Goal: Information Seeking & Learning: Learn about a topic

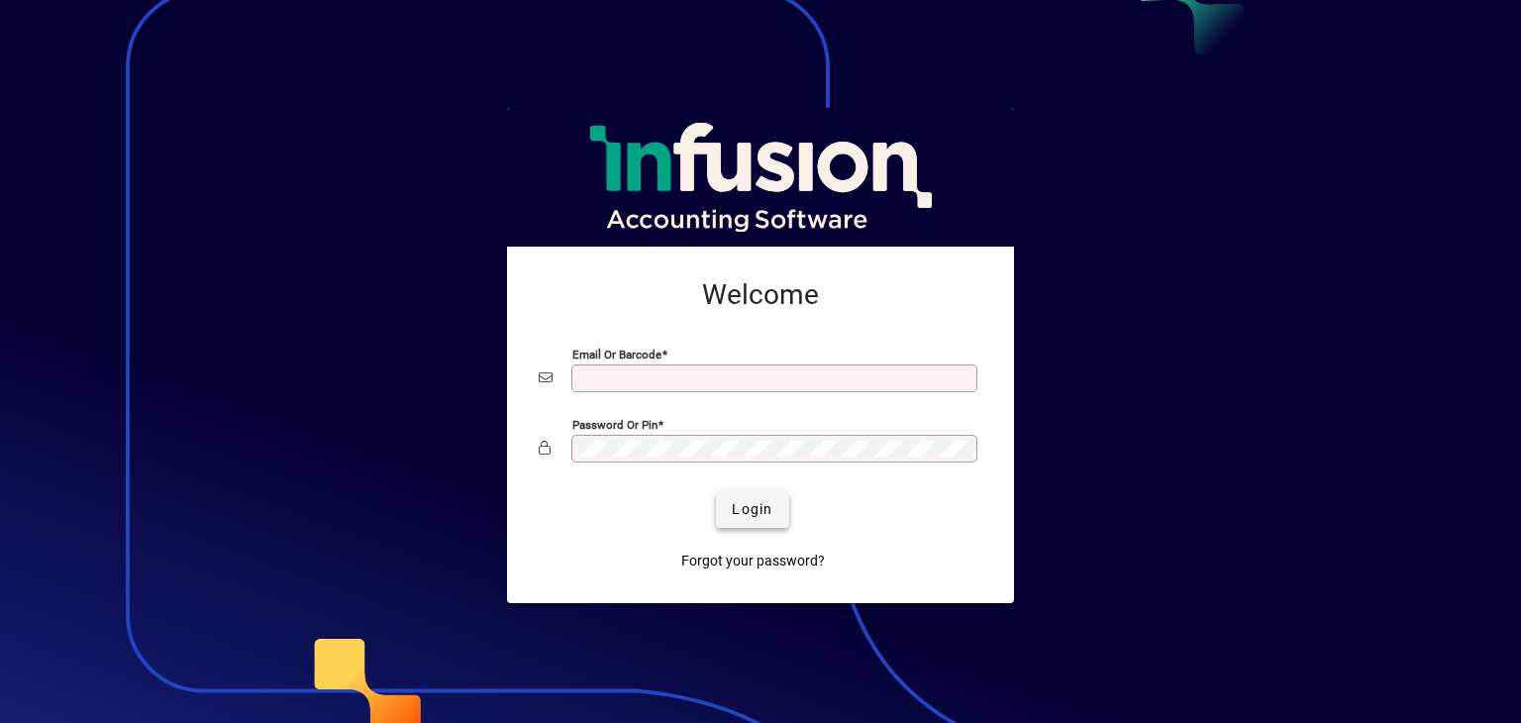
type input "**********"
click at [769, 512] on span "Login" at bounding box center [752, 509] width 41 height 21
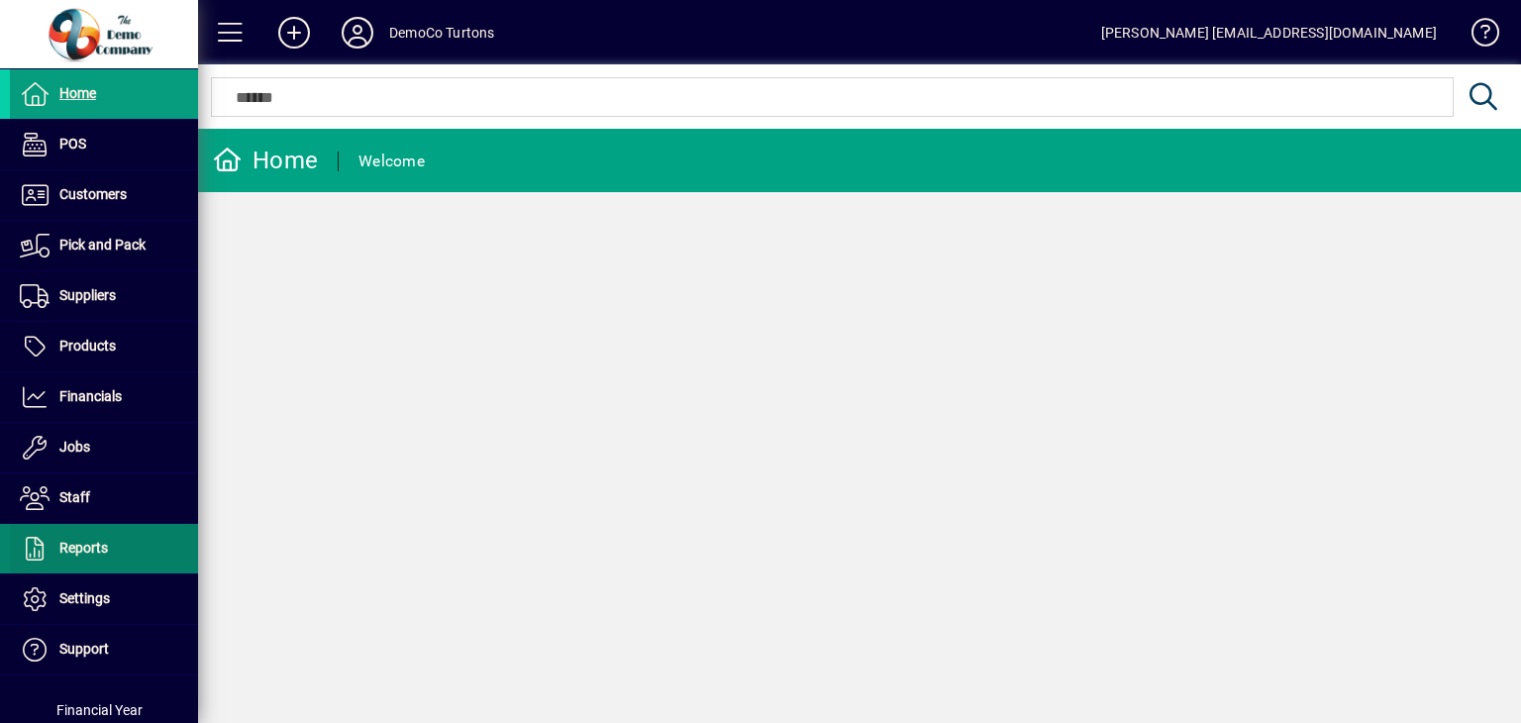
click at [97, 548] on span "Reports" at bounding box center [83, 548] width 49 height 16
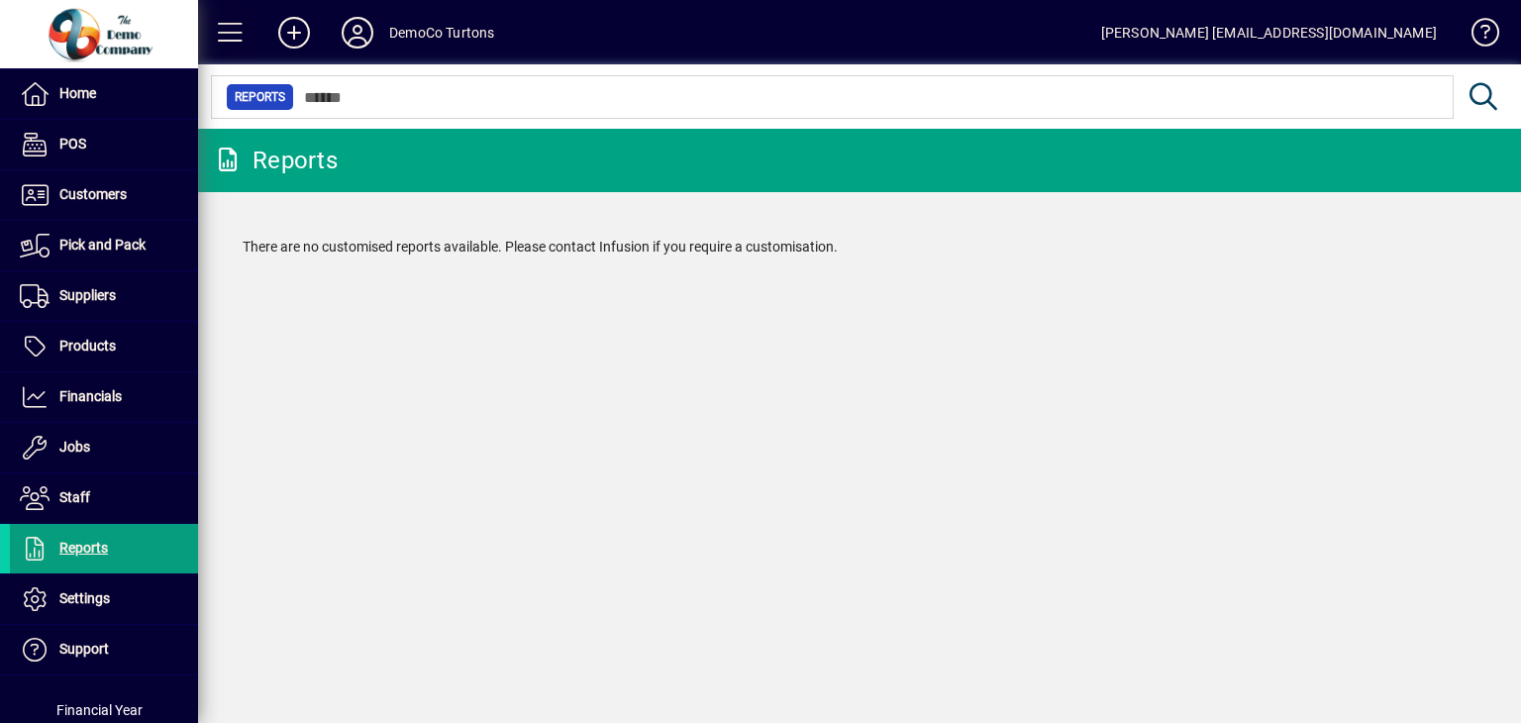
click at [213, 28] on span at bounding box center [231, 33] width 48 height 48
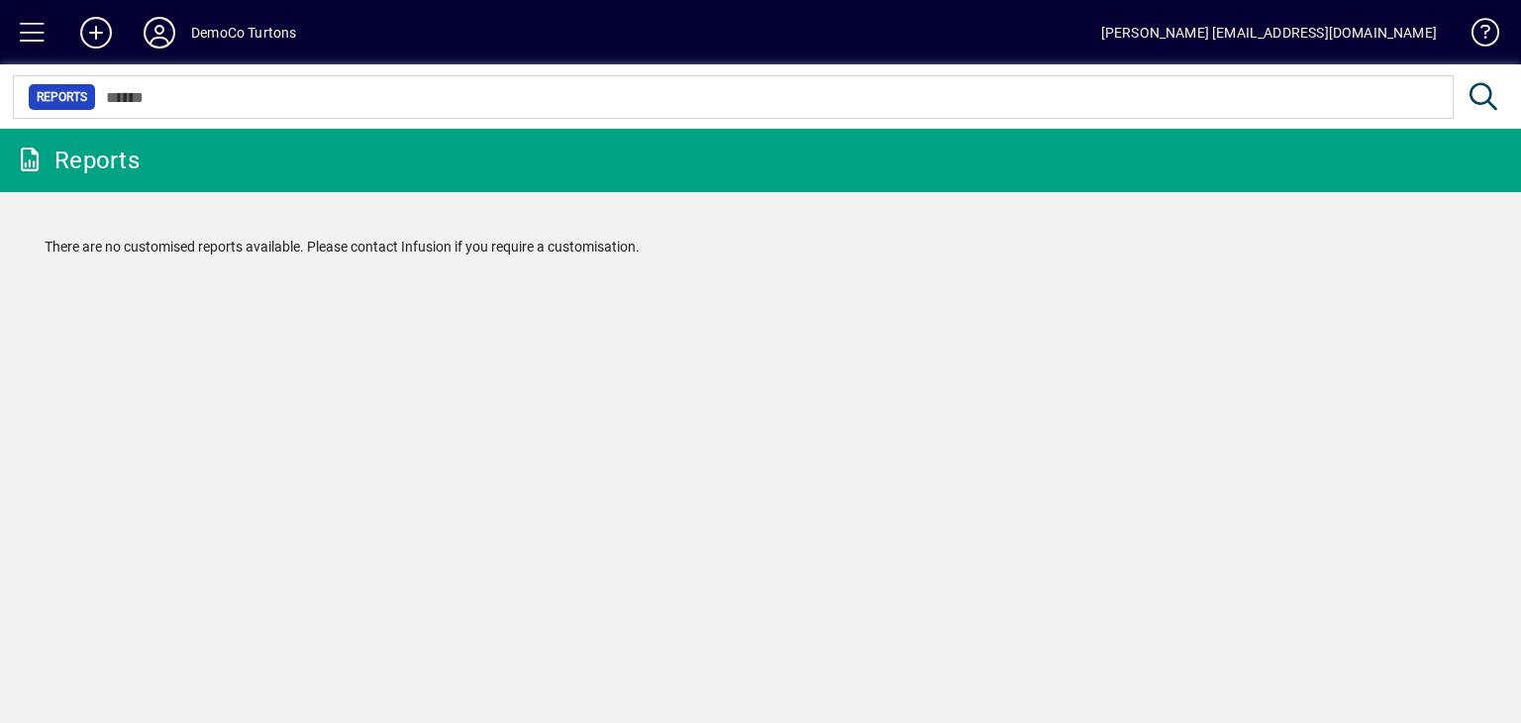
click at [41, 41] on span at bounding box center [33, 33] width 48 height 48
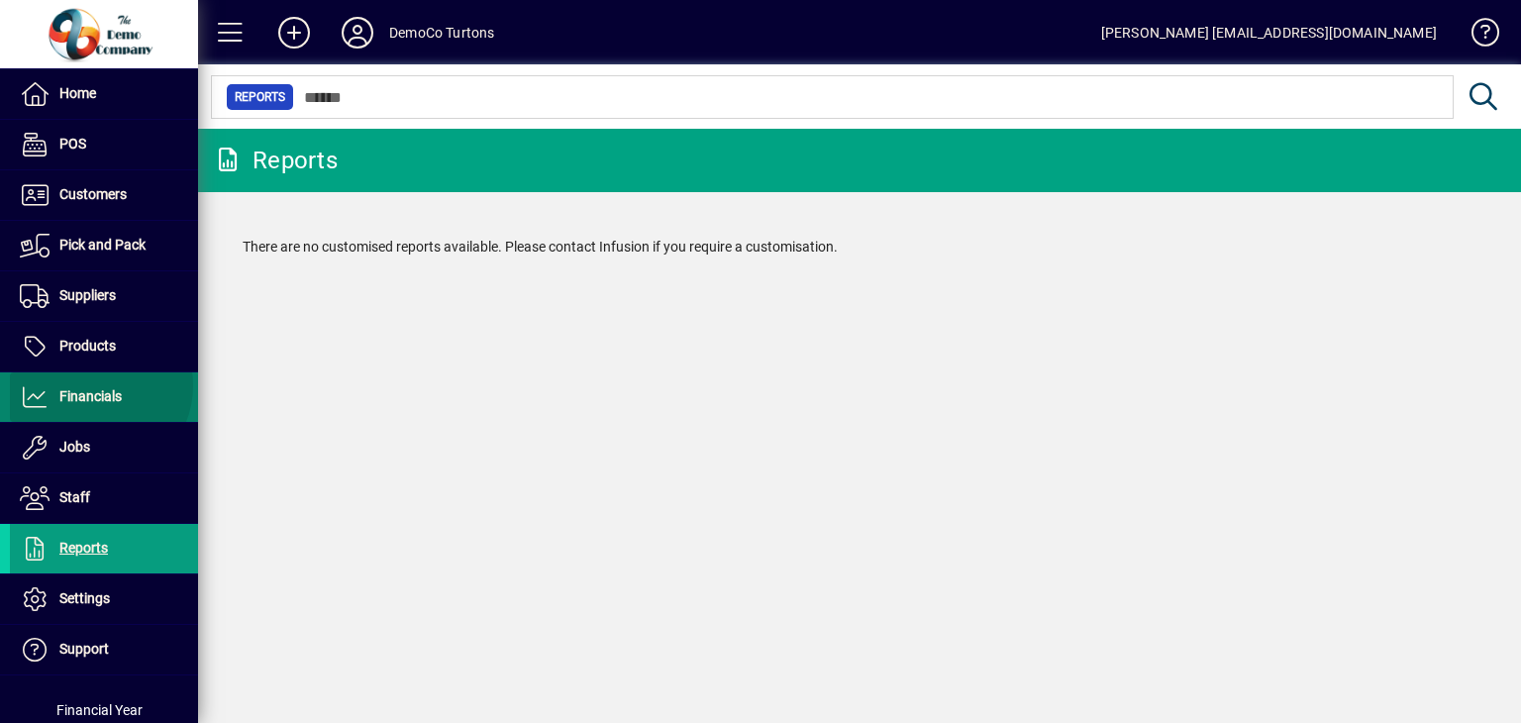
click at [98, 385] on span "Financials" at bounding box center [66, 397] width 112 height 24
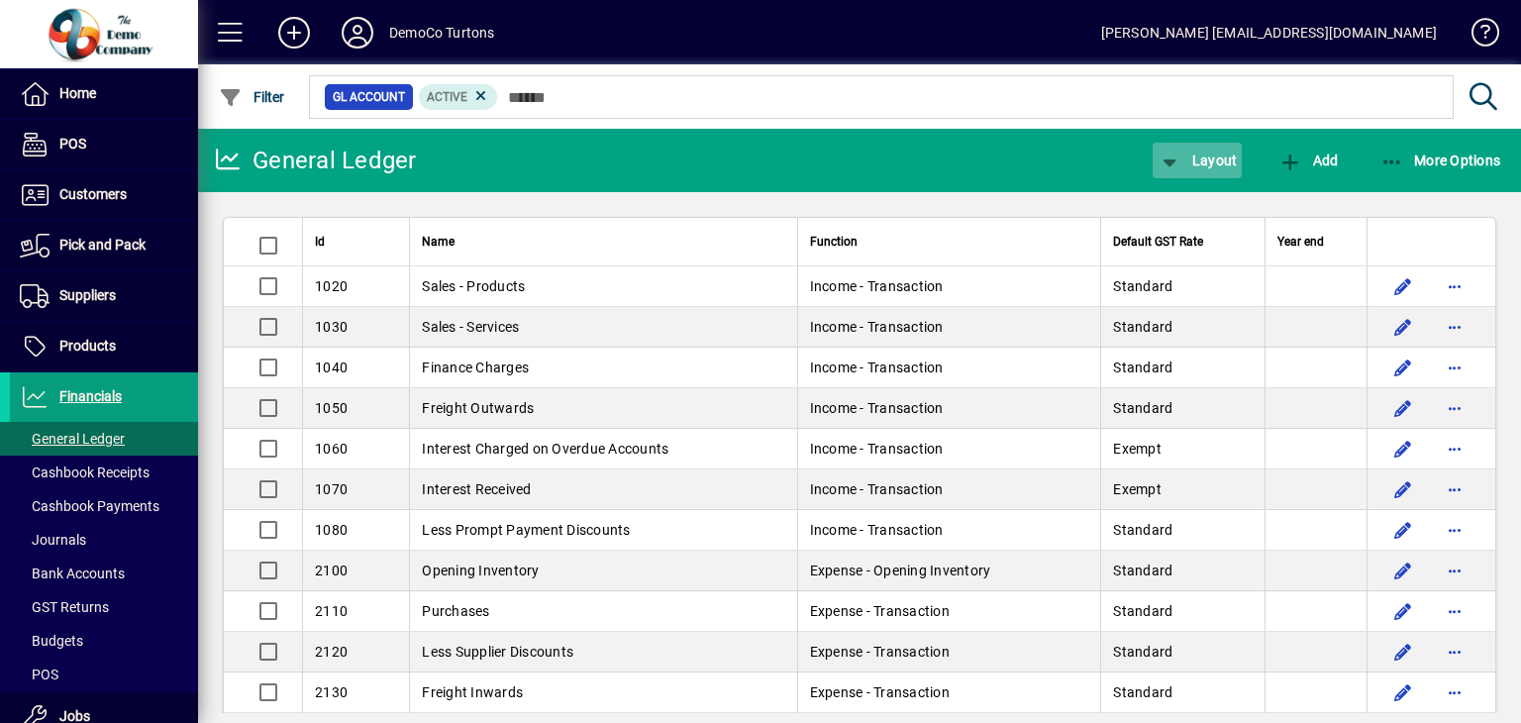
click at [1162, 158] on icon "button" at bounding box center [1170, 162] width 25 height 20
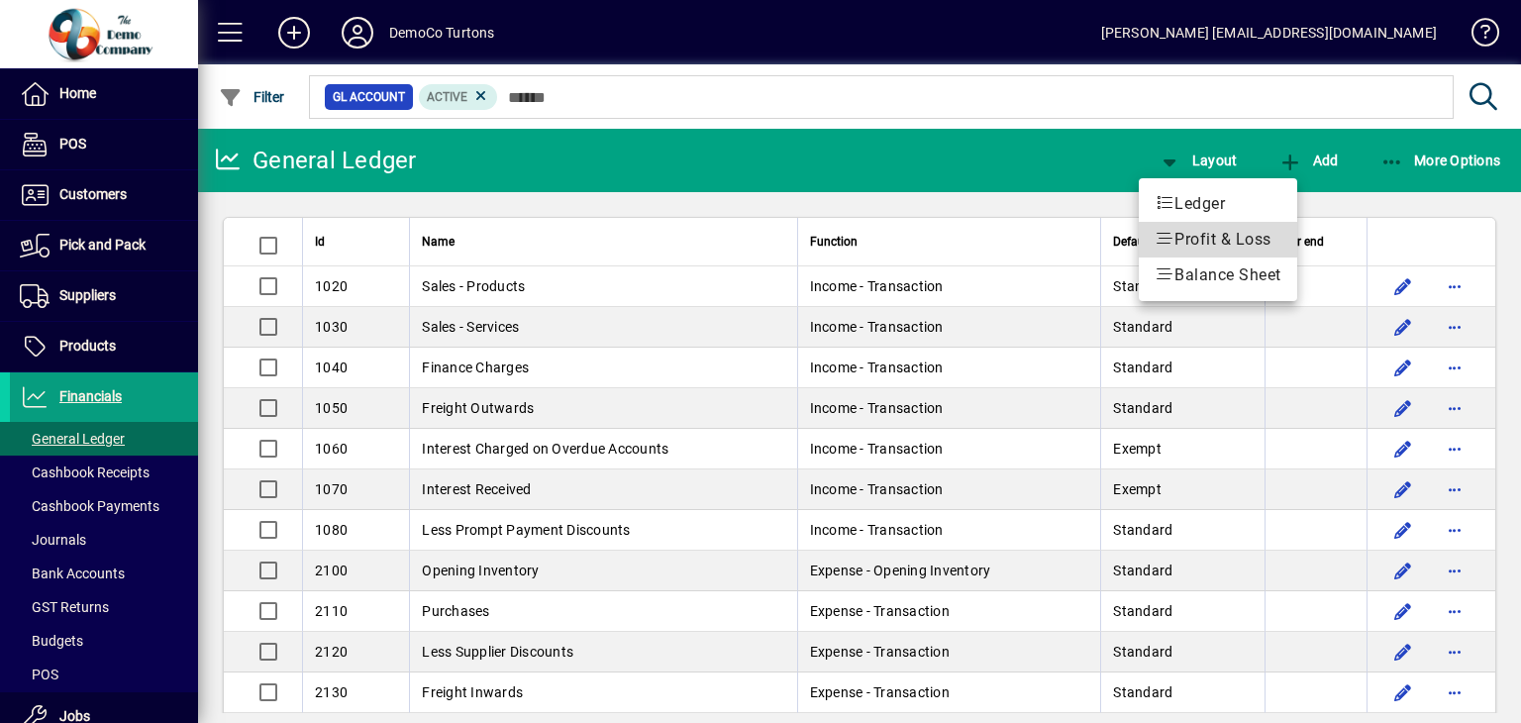
click at [1206, 235] on span "Profit & Loss" at bounding box center [1218, 240] width 127 height 24
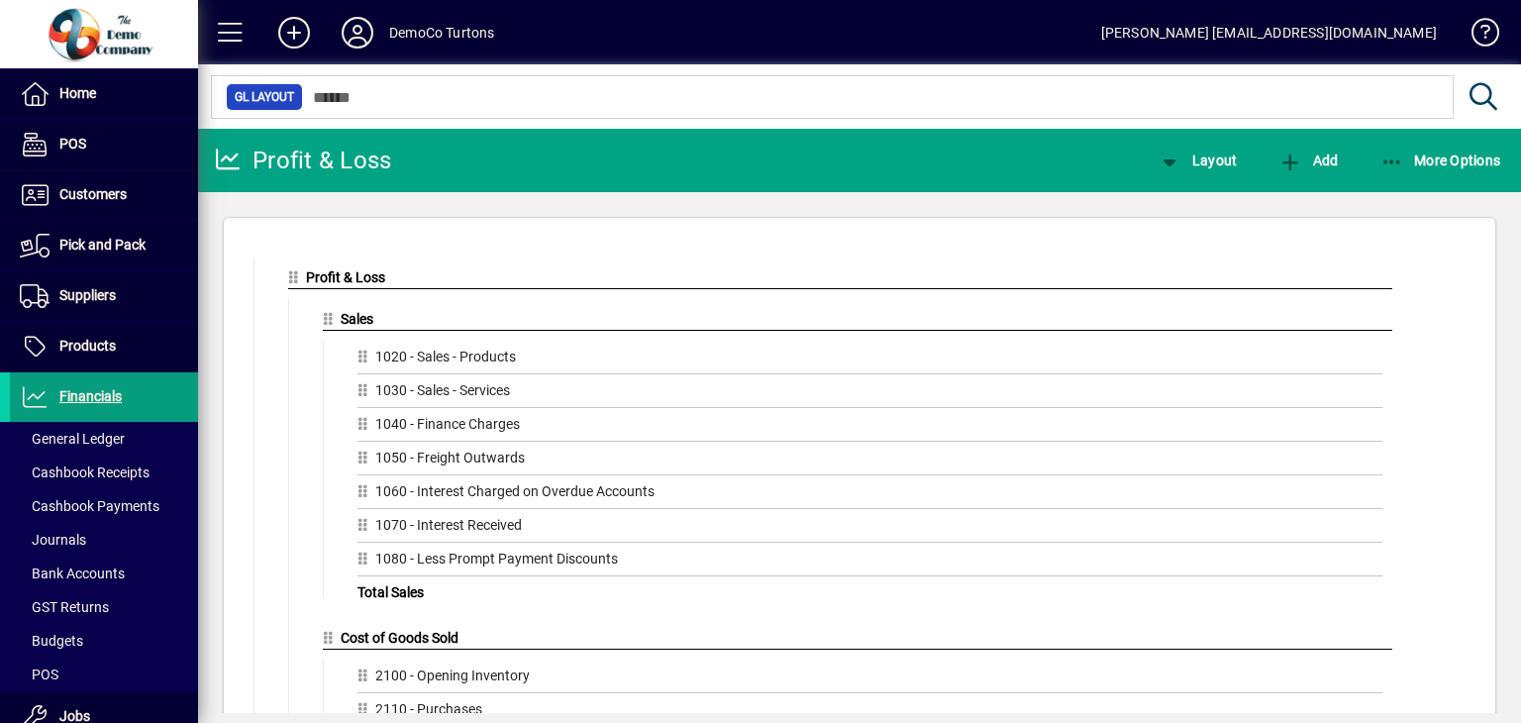
click at [359, 319] on span "Sales" at bounding box center [357, 319] width 33 height 16
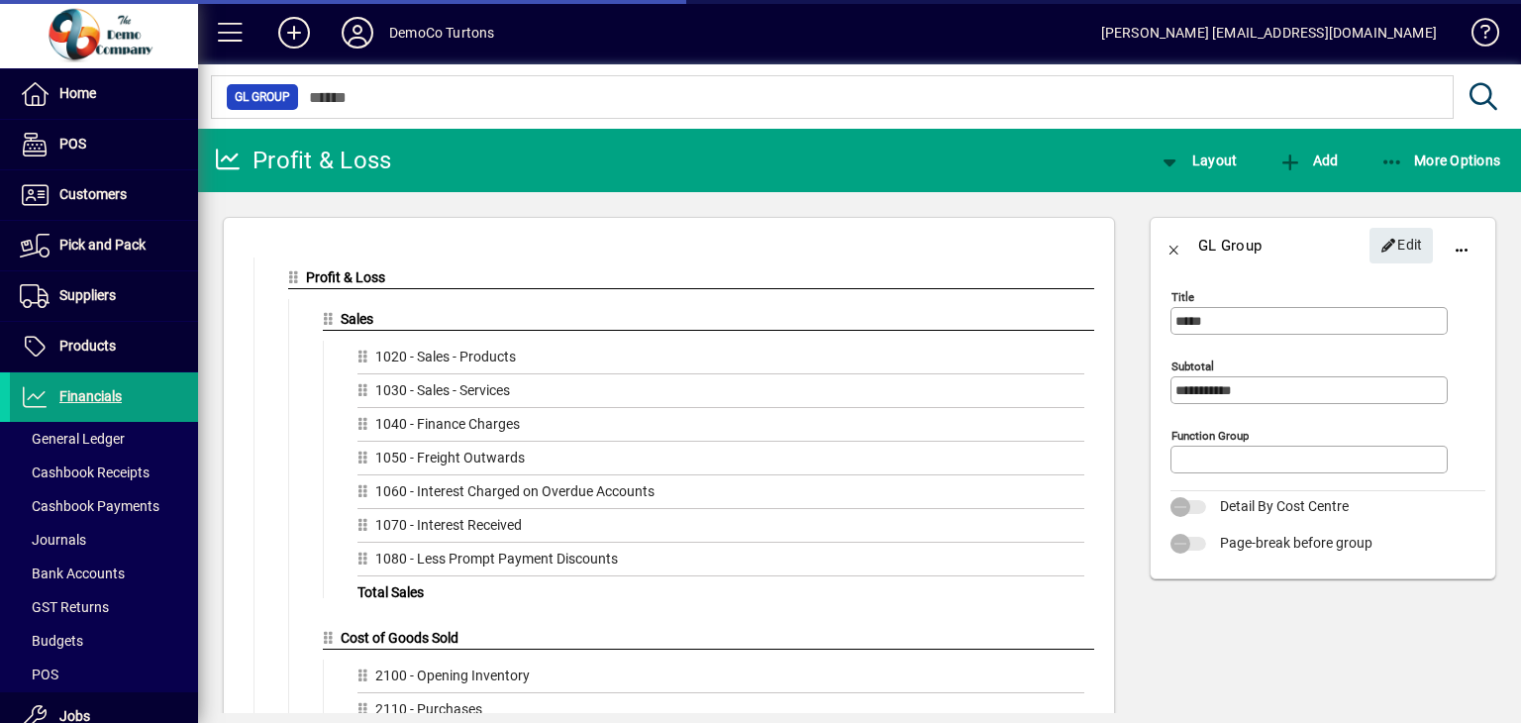
type input "******"
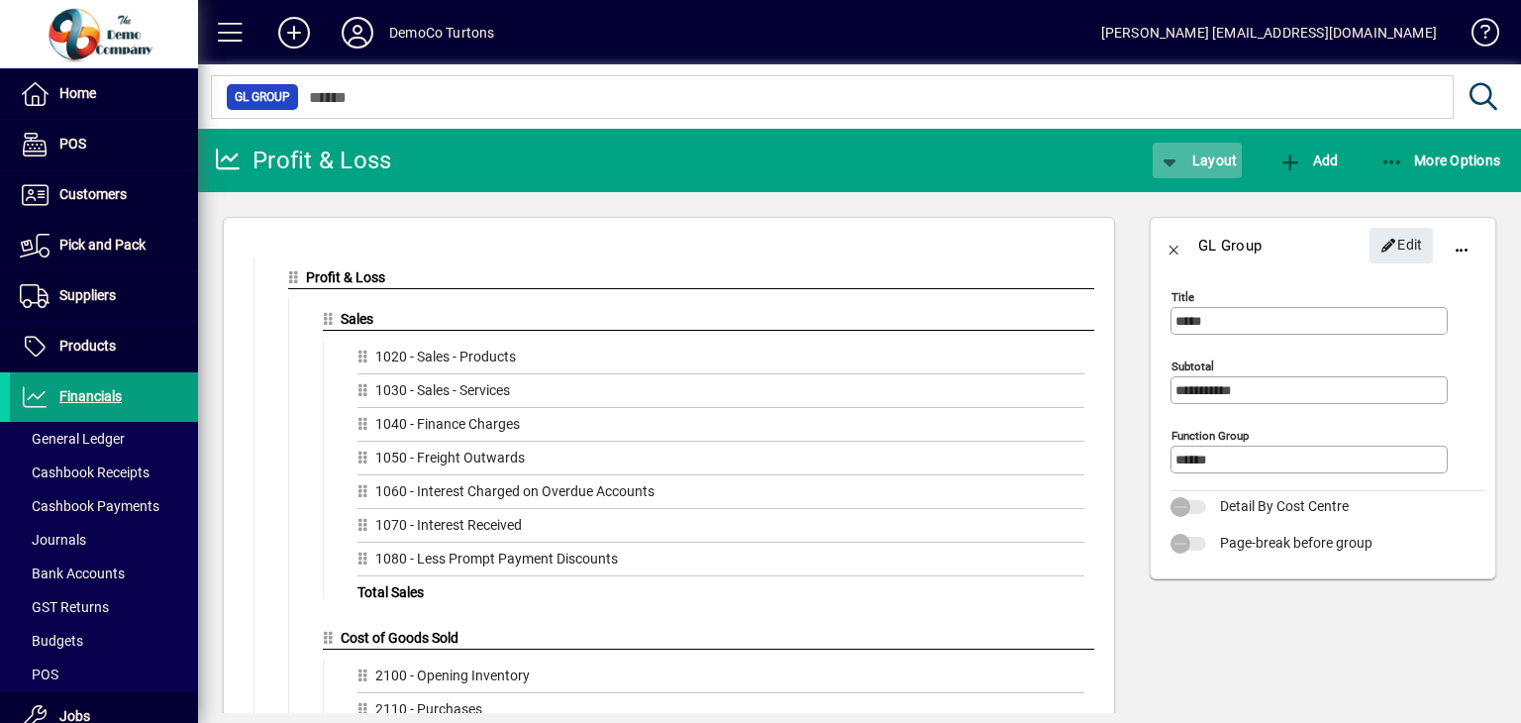
click at [1161, 157] on icon "button" at bounding box center [1170, 162] width 25 height 20
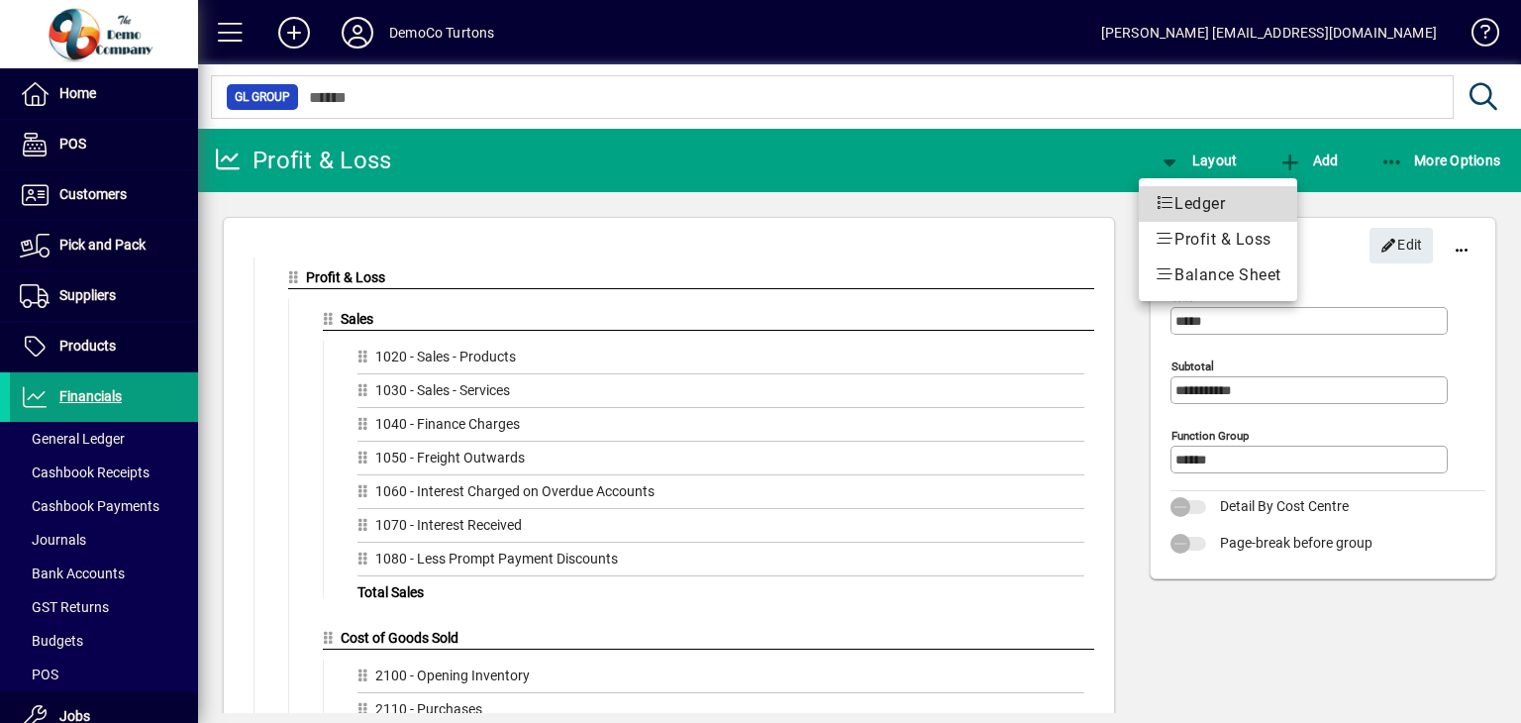
click at [1205, 206] on span "Ledger" at bounding box center [1218, 204] width 127 height 24
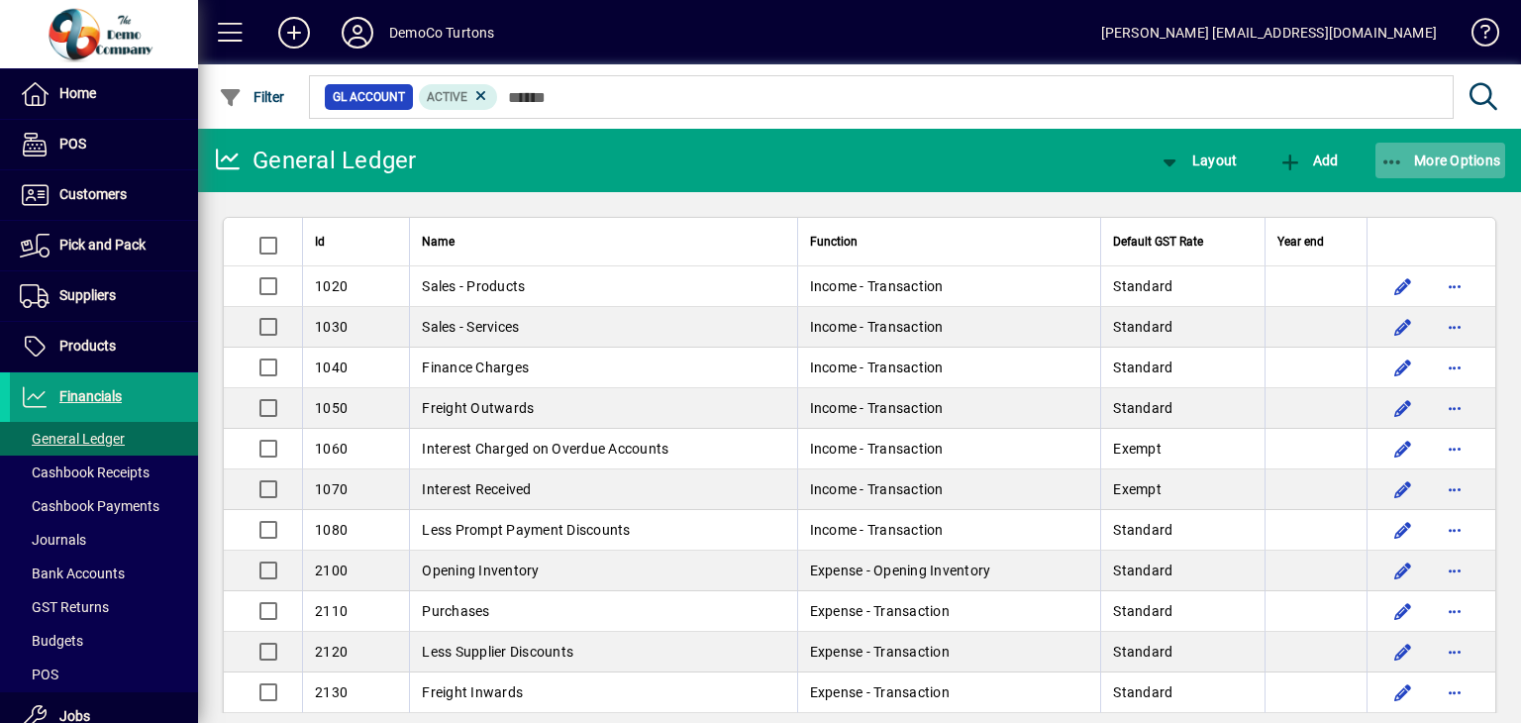
click at [1402, 158] on icon "button" at bounding box center [1392, 162] width 25 height 20
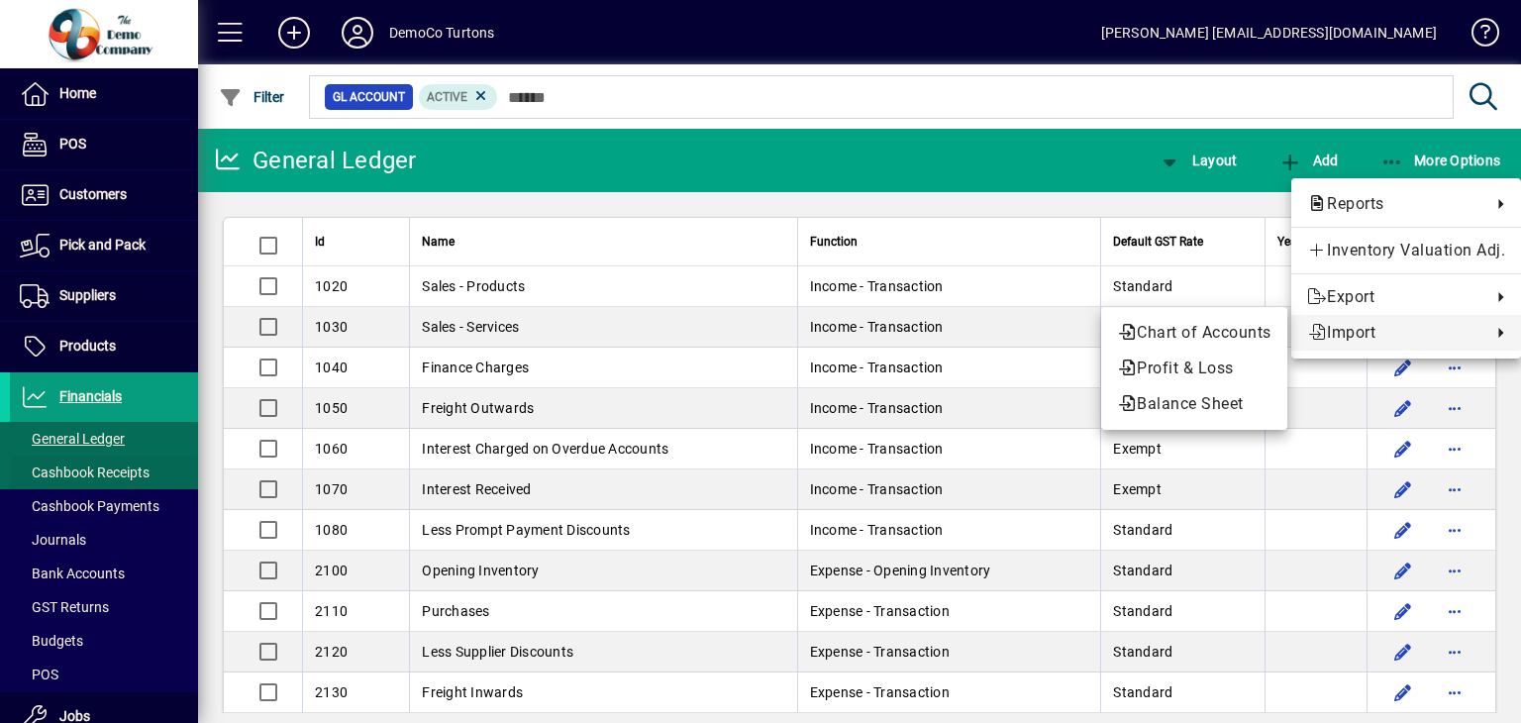
click at [75, 474] on div at bounding box center [760, 361] width 1521 height 723
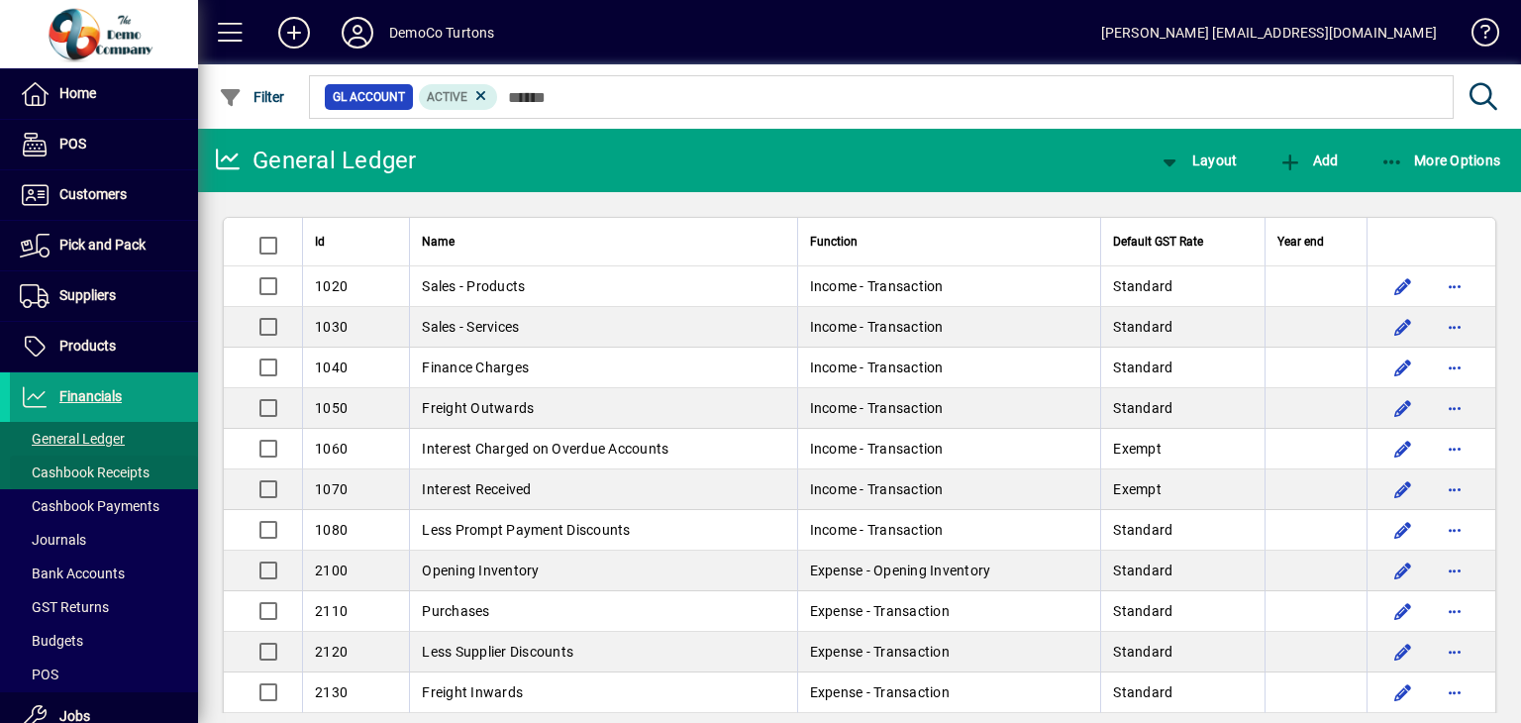
click at [103, 473] on span "Cashbook Receipts" at bounding box center [85, 472] width 130 height 16
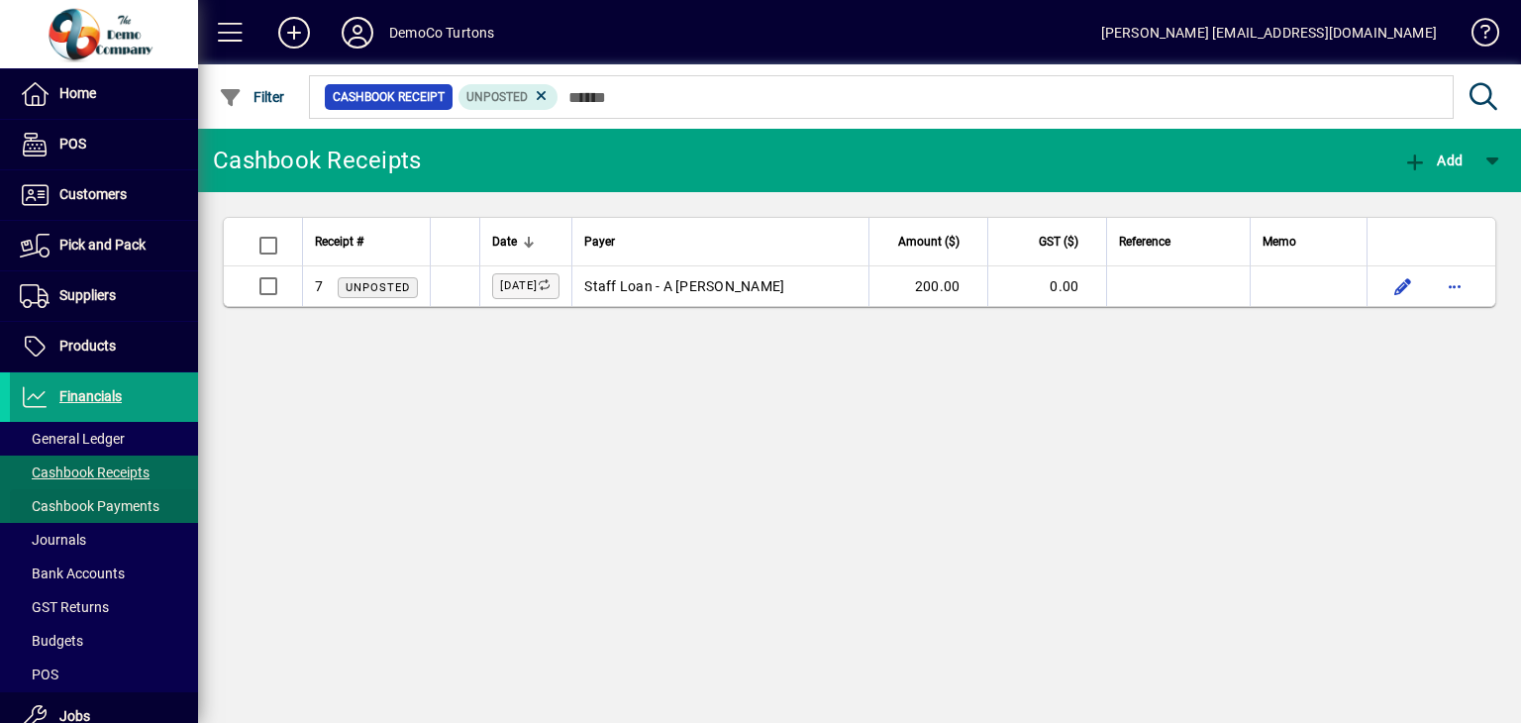
click at [108, 501] on span "Cashbook Payments" at bounding box center [90, 506] width 140 height 16
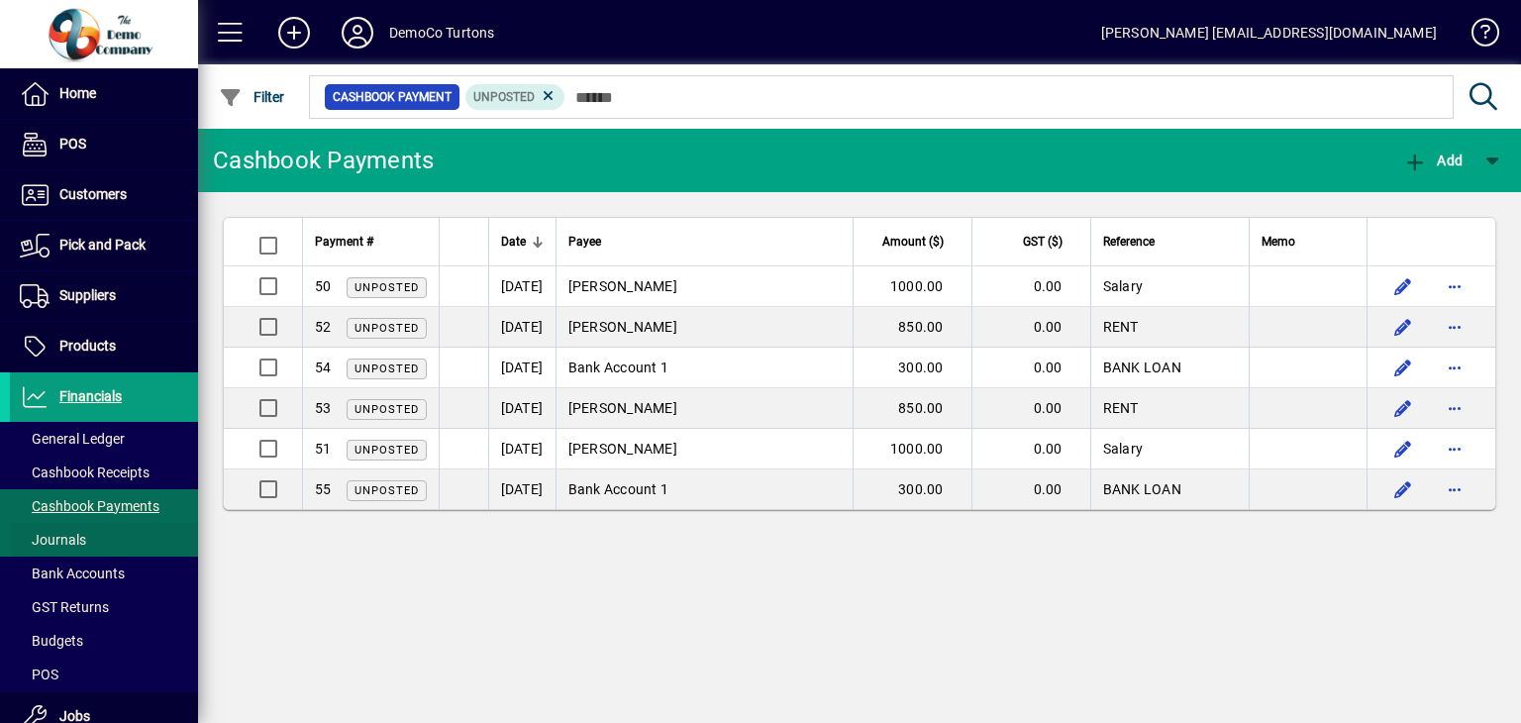
click at [71, 532] on span "Journals" at bounding box center [53, 540] width 66 height 16
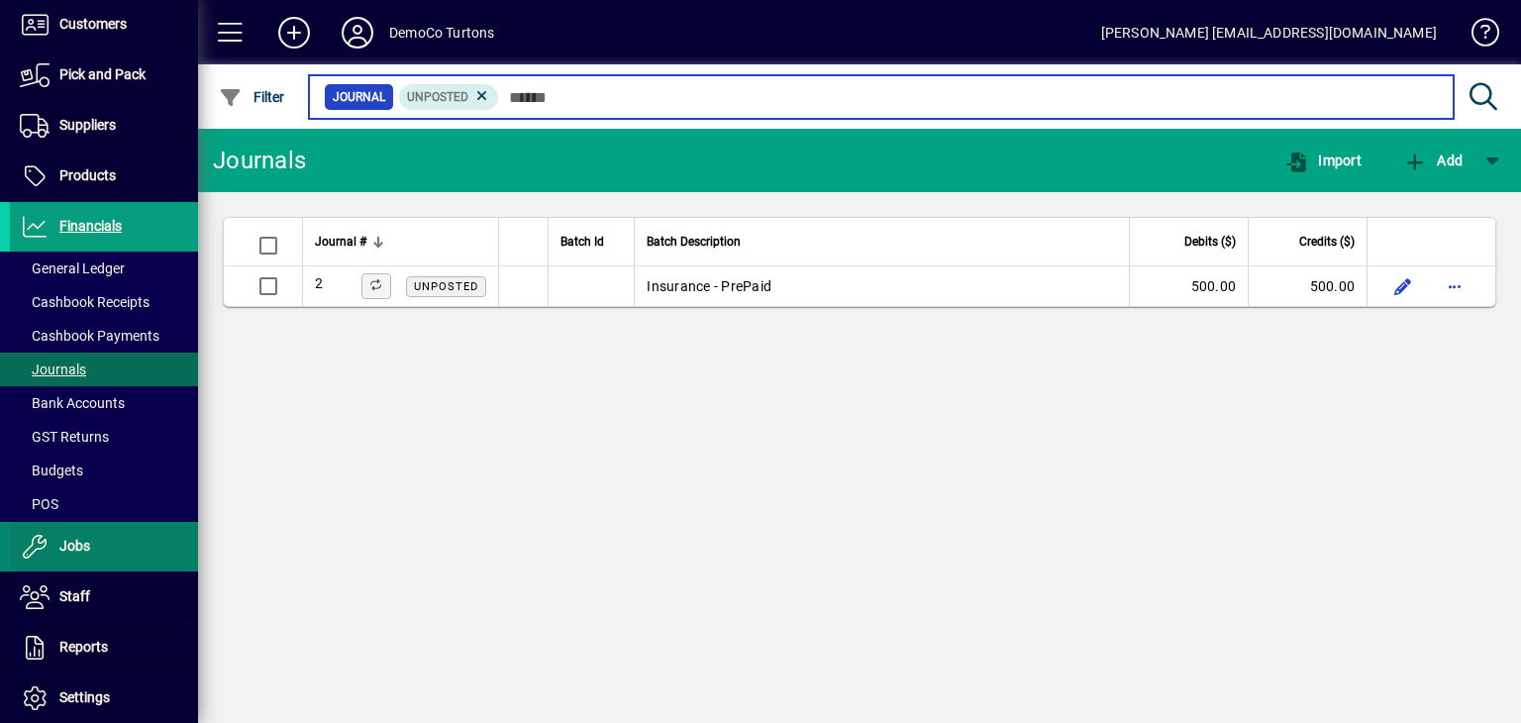
scroll to position [198, 0]
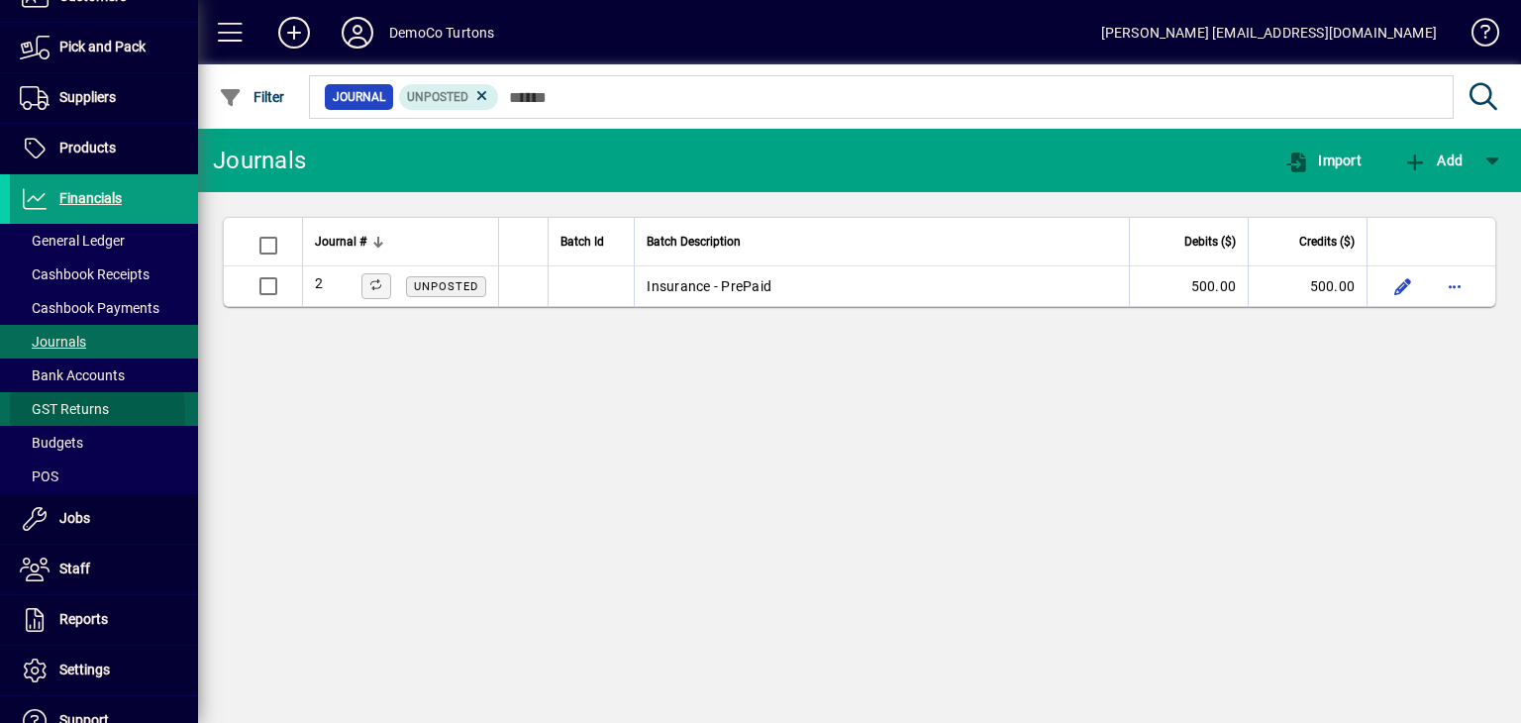
click at [72, 411] on span "GST Returns" at bounding box center [64, 409] width 89 height 16
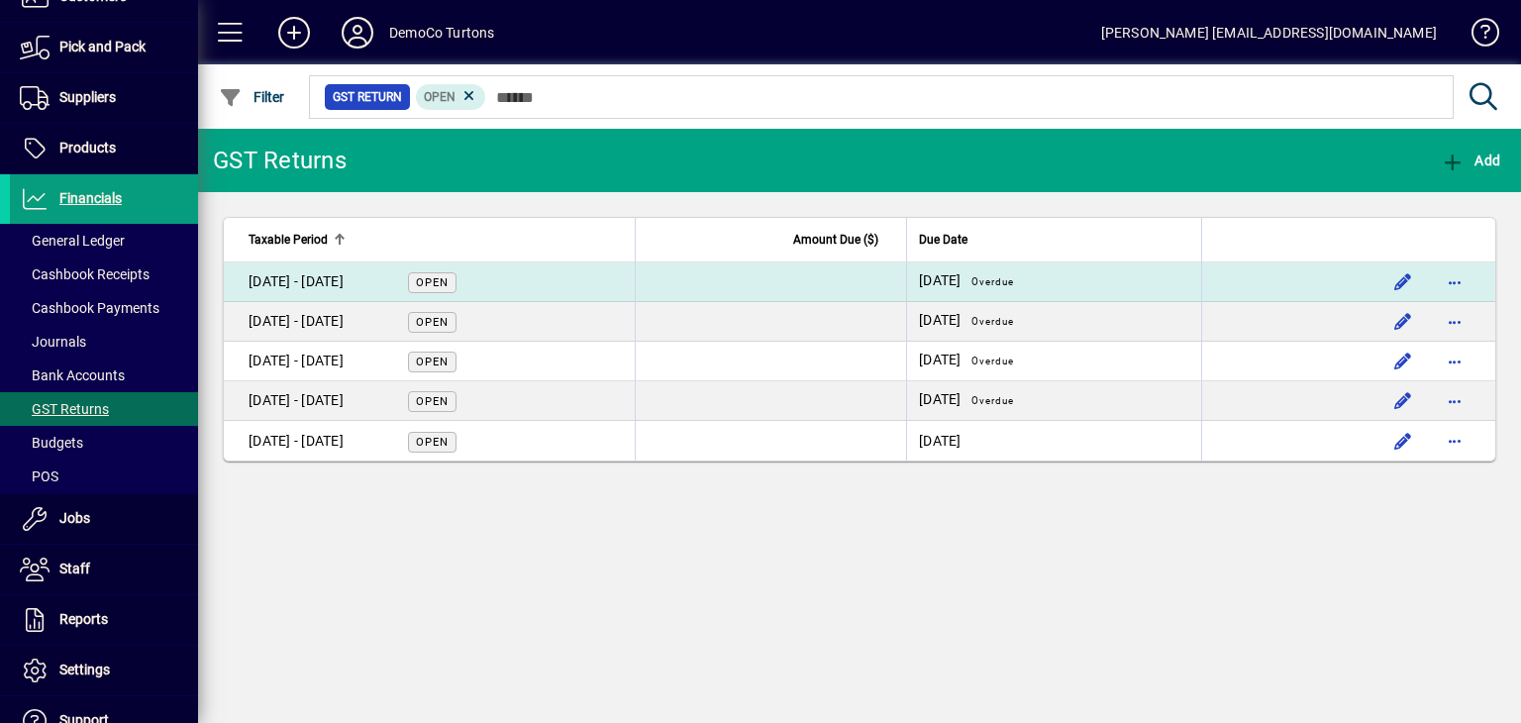
click at [344, 277] on div "01 Dec - 31 Jan 2025" at bounding box center [296, 281] width 95 height 21
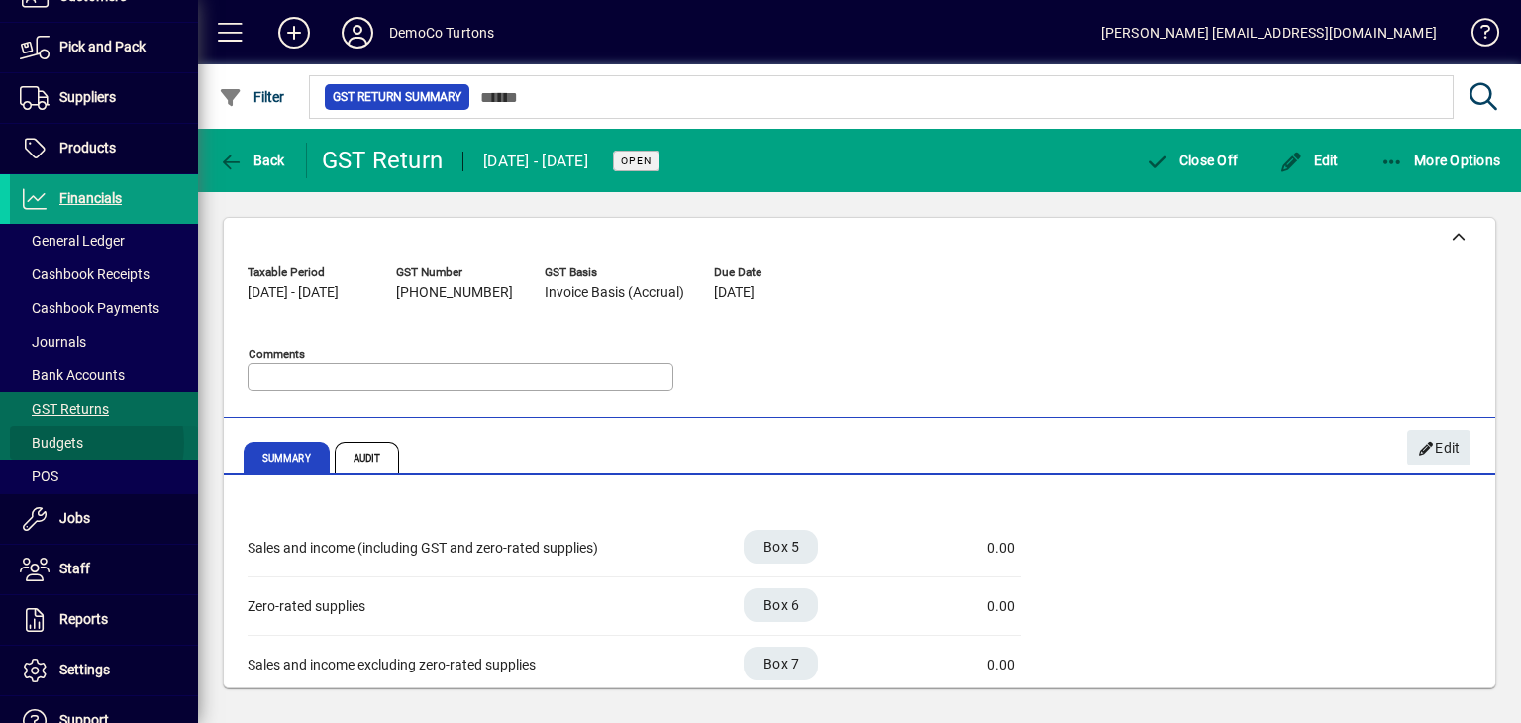
click at [72, 442] on span "Budgets" at bounding box center [51, 443] width 63 height 16
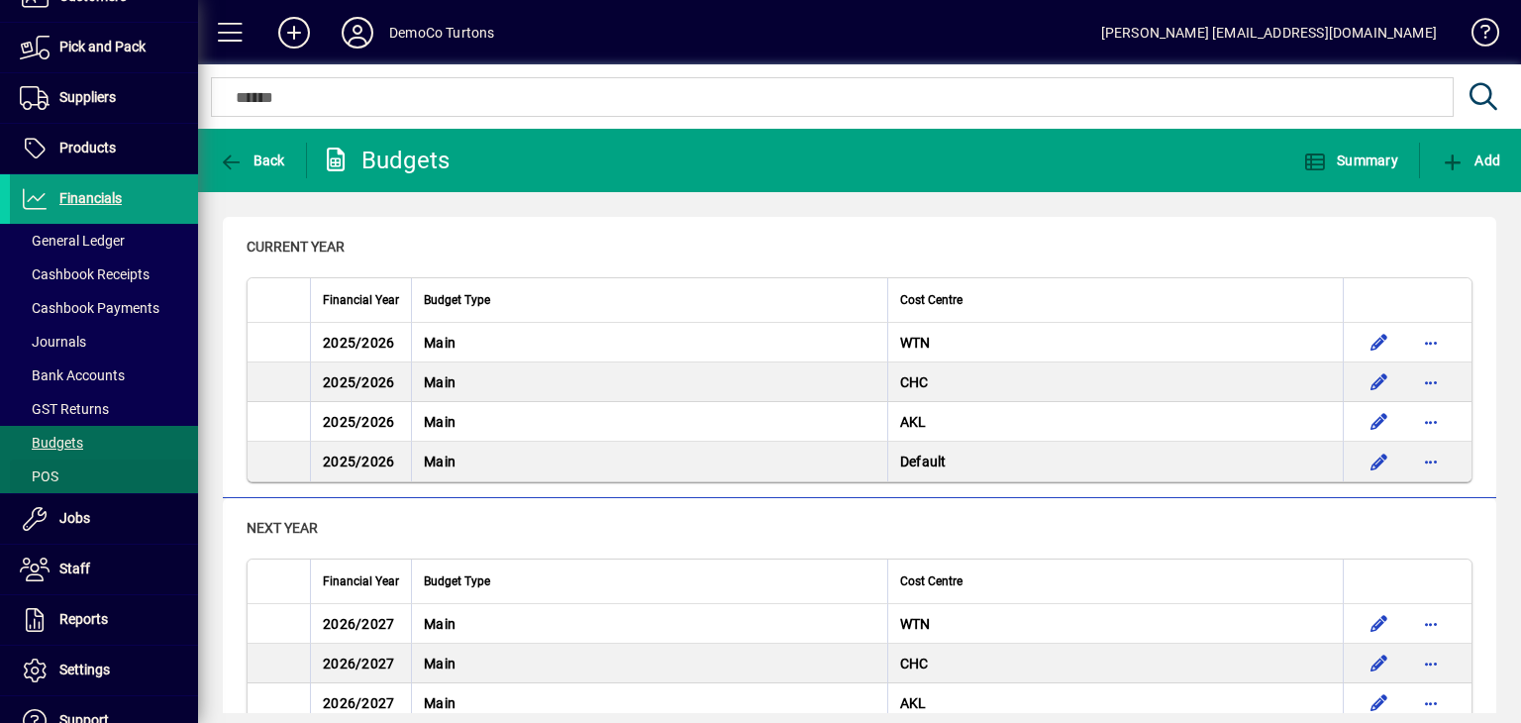
click at [40, 480] on span "POS" at bounding box center [39, 476] width 39 height 16
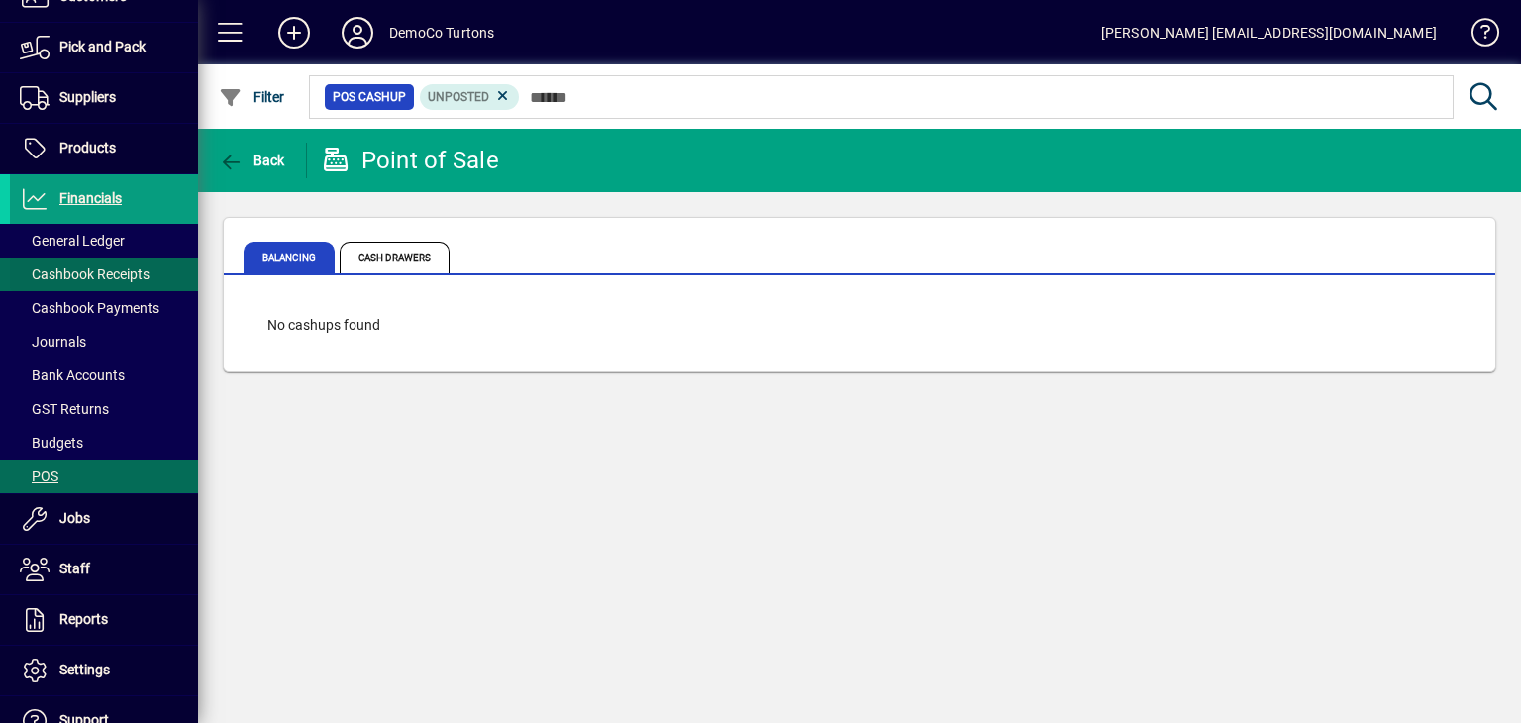
click at [67, 273] on span "Cashbook Receipts" at bounding box center [85, 274] width 130 height 16
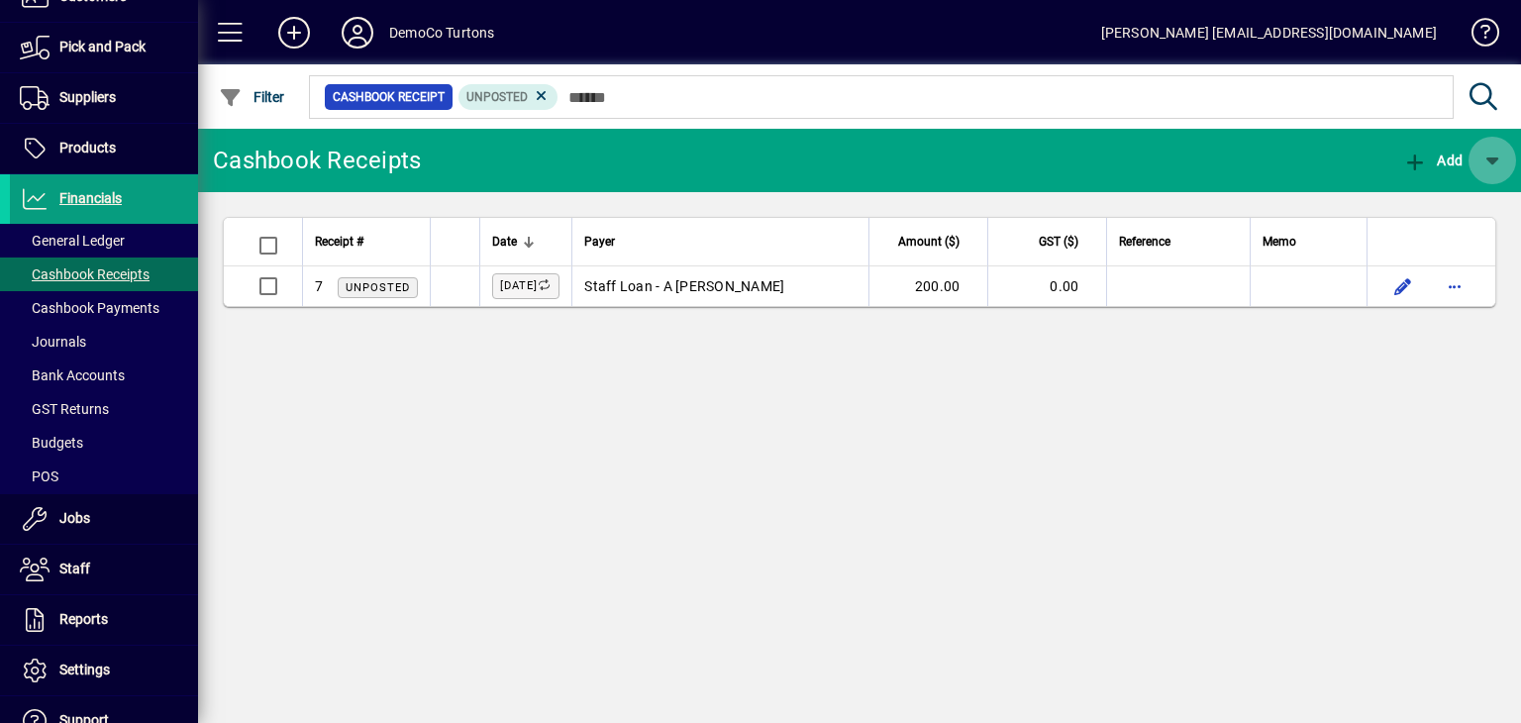
click at [1494, 157] on span "button" at bounding box center [1492, 161] width 48 height 48
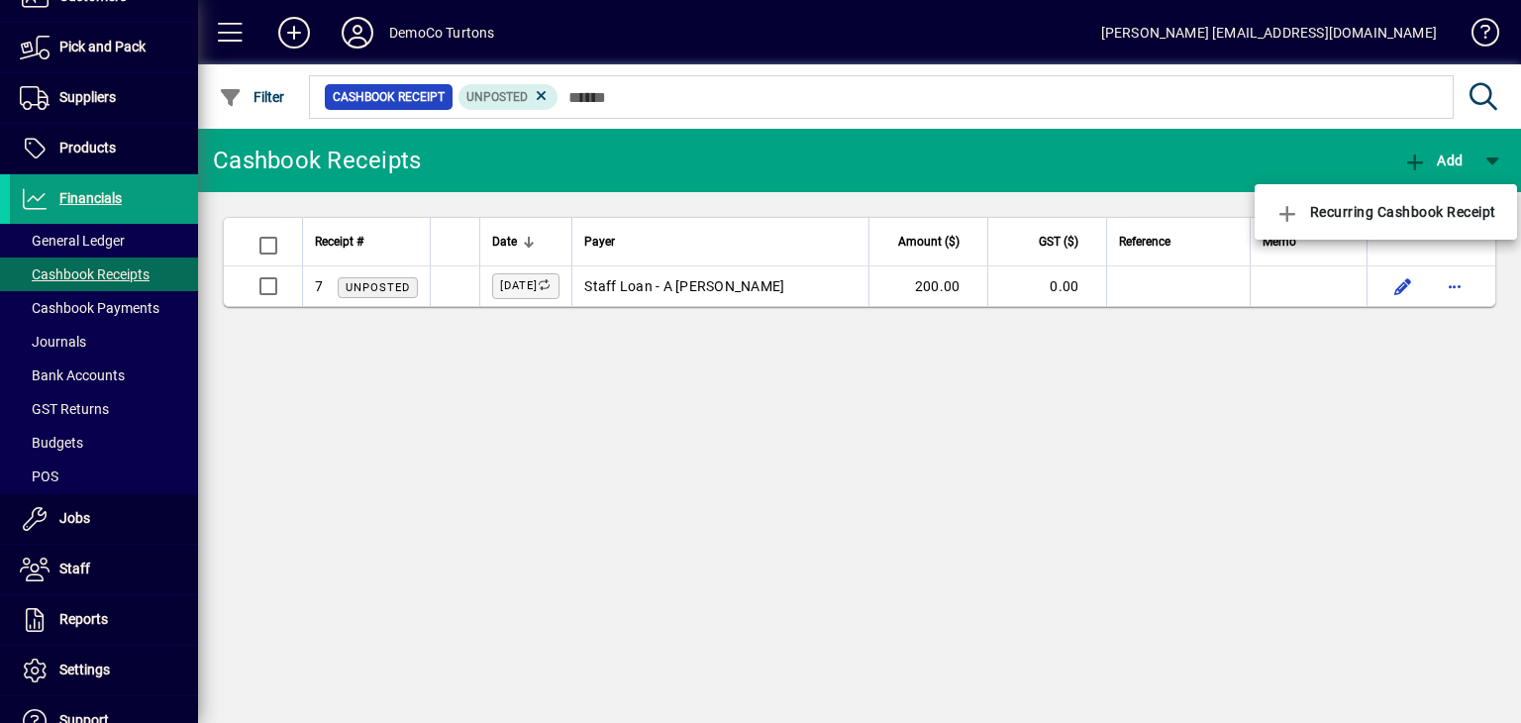
click at [264, 287] on div at bounding box center [760, 361] width 1521 height 723
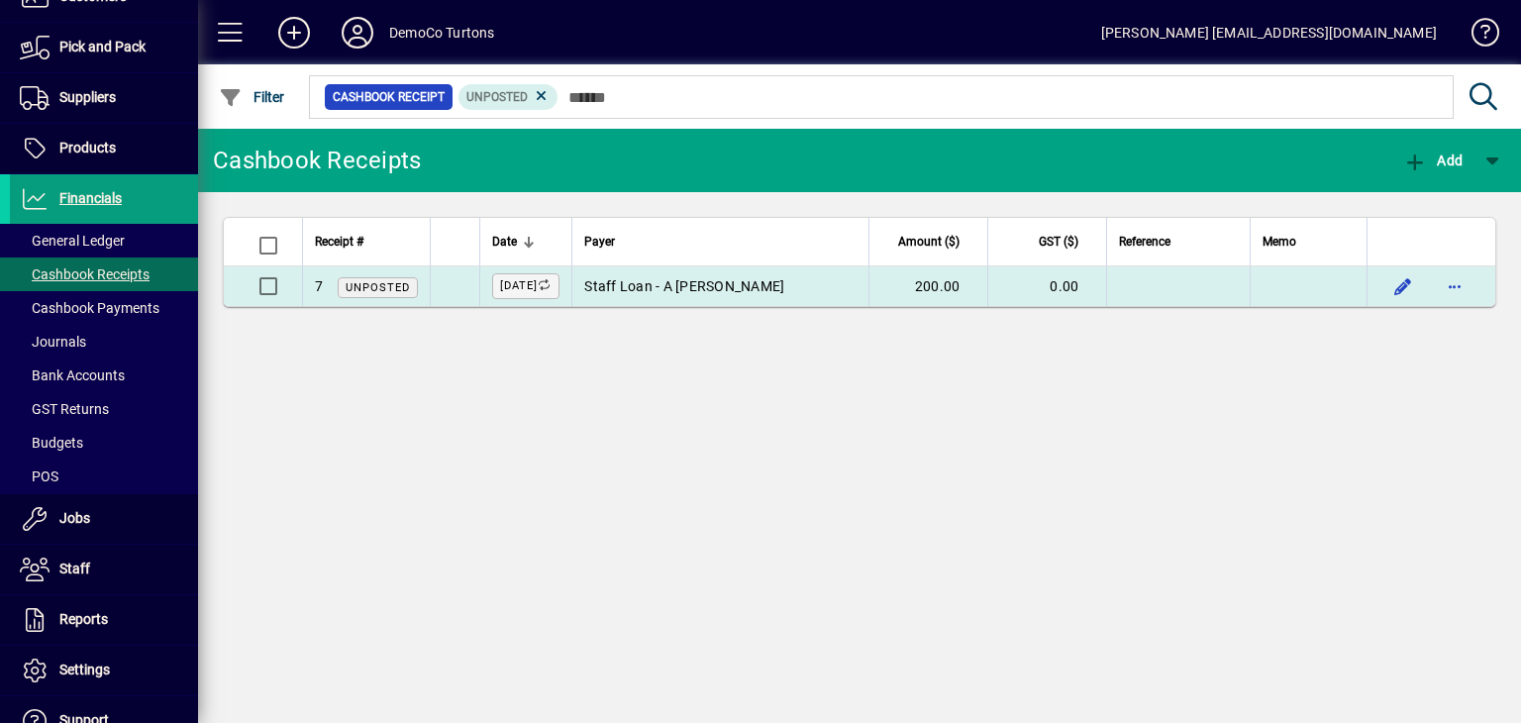
click at [709, 294] on td "Staff Loan - A Johns" at bounding box center [719, 286] width 297 height 40
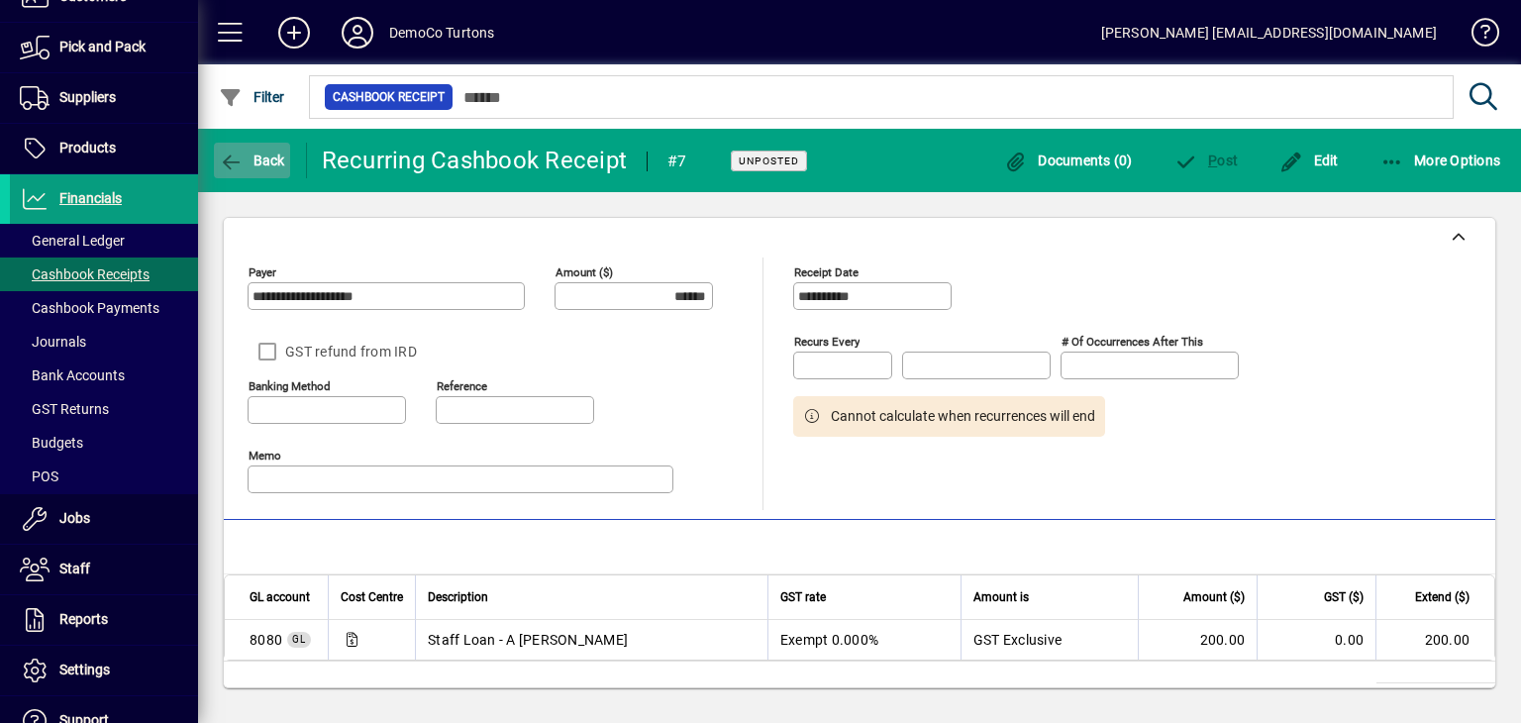
click at [269, 163] on span "Back" at bounding box center [252, 160] width 66 height 16
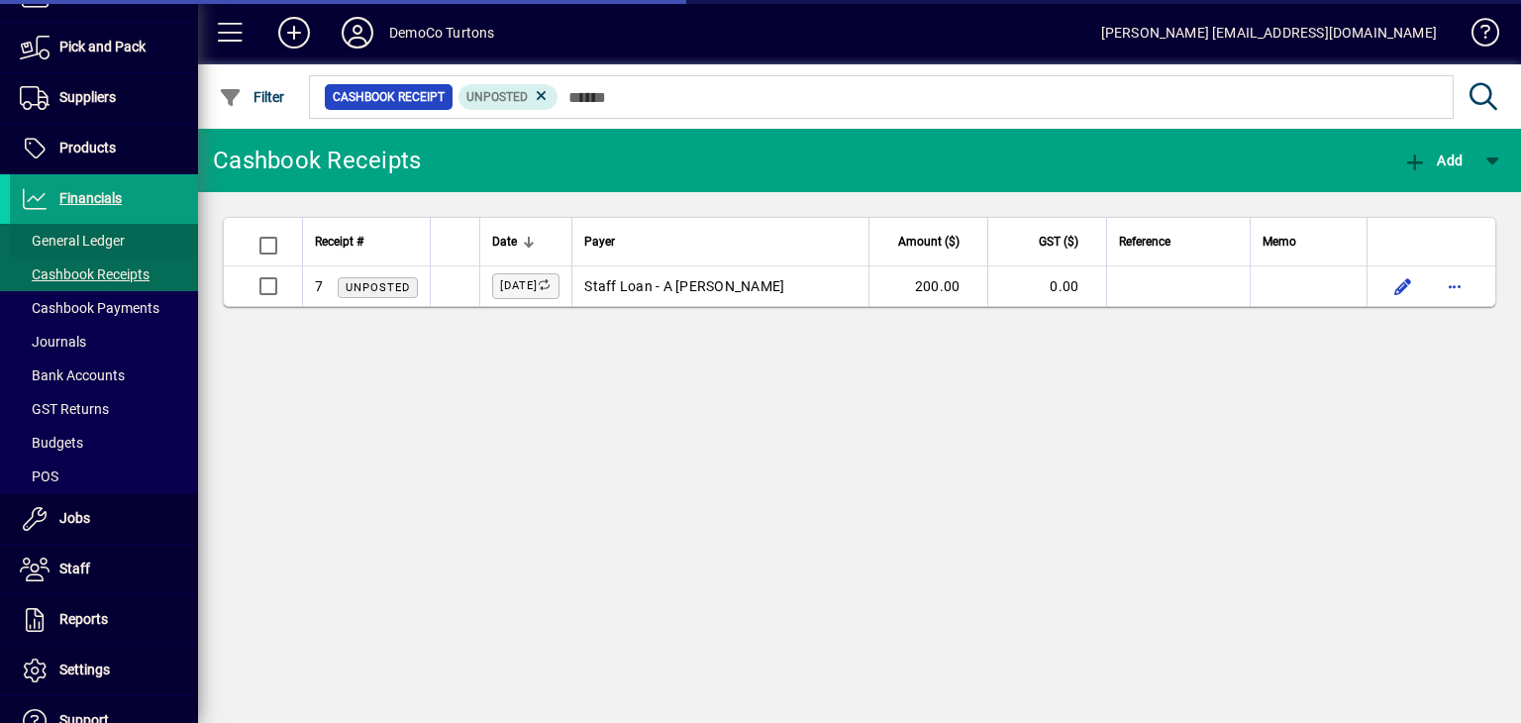
click at [36, 242] on span "General Ledger" at bounding box center [72, 241] width 105 height 16
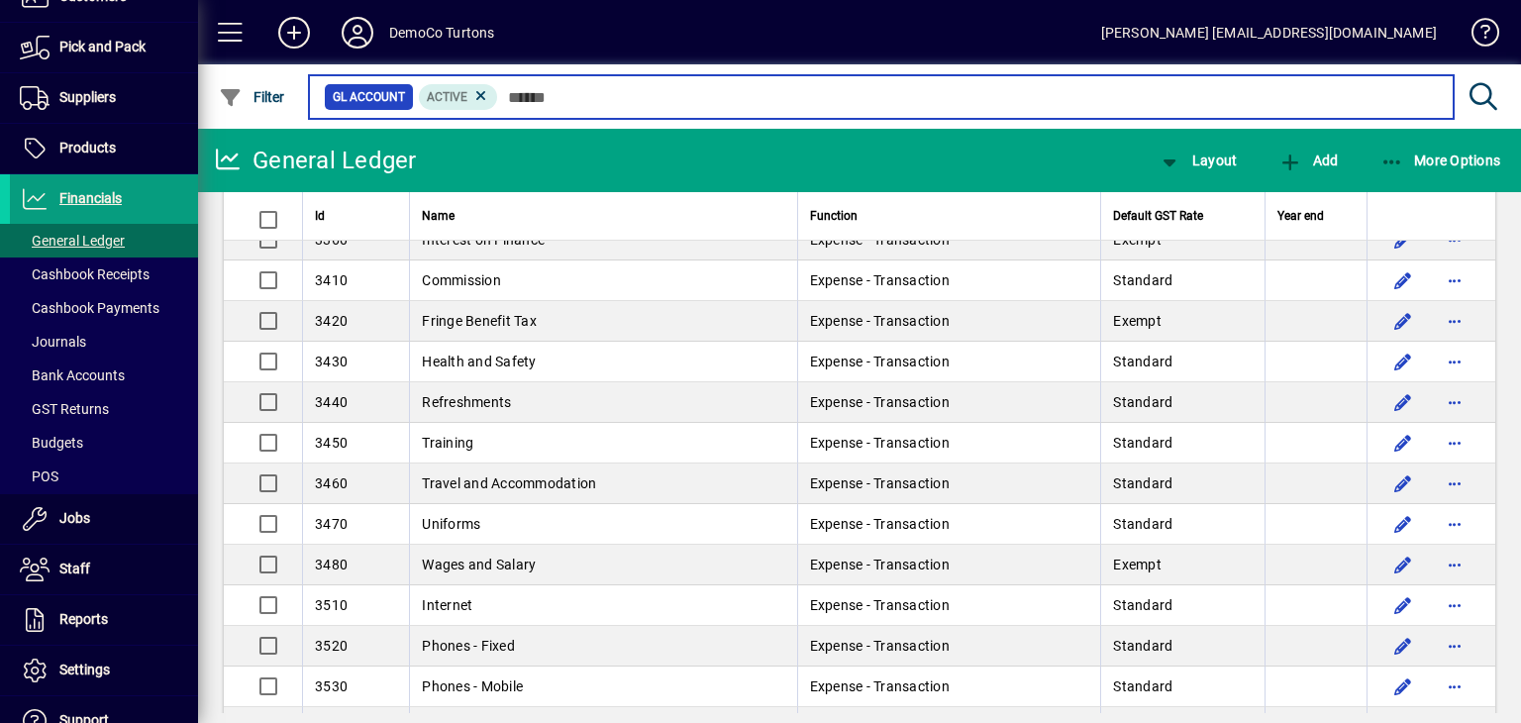
scroll to position [1683, 0]
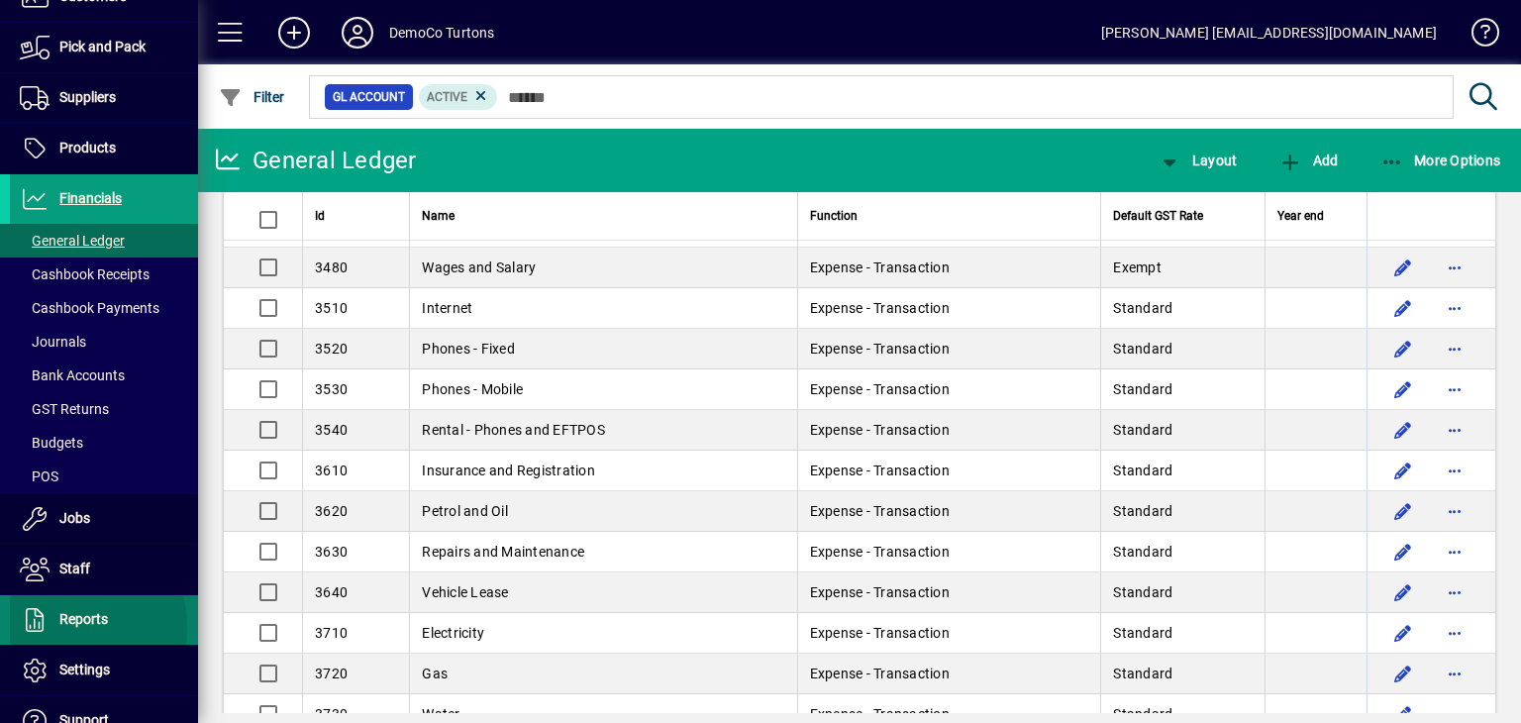
click at [60, 625] on span "Reports" at bounding box center [59, 620] width 98 height 24
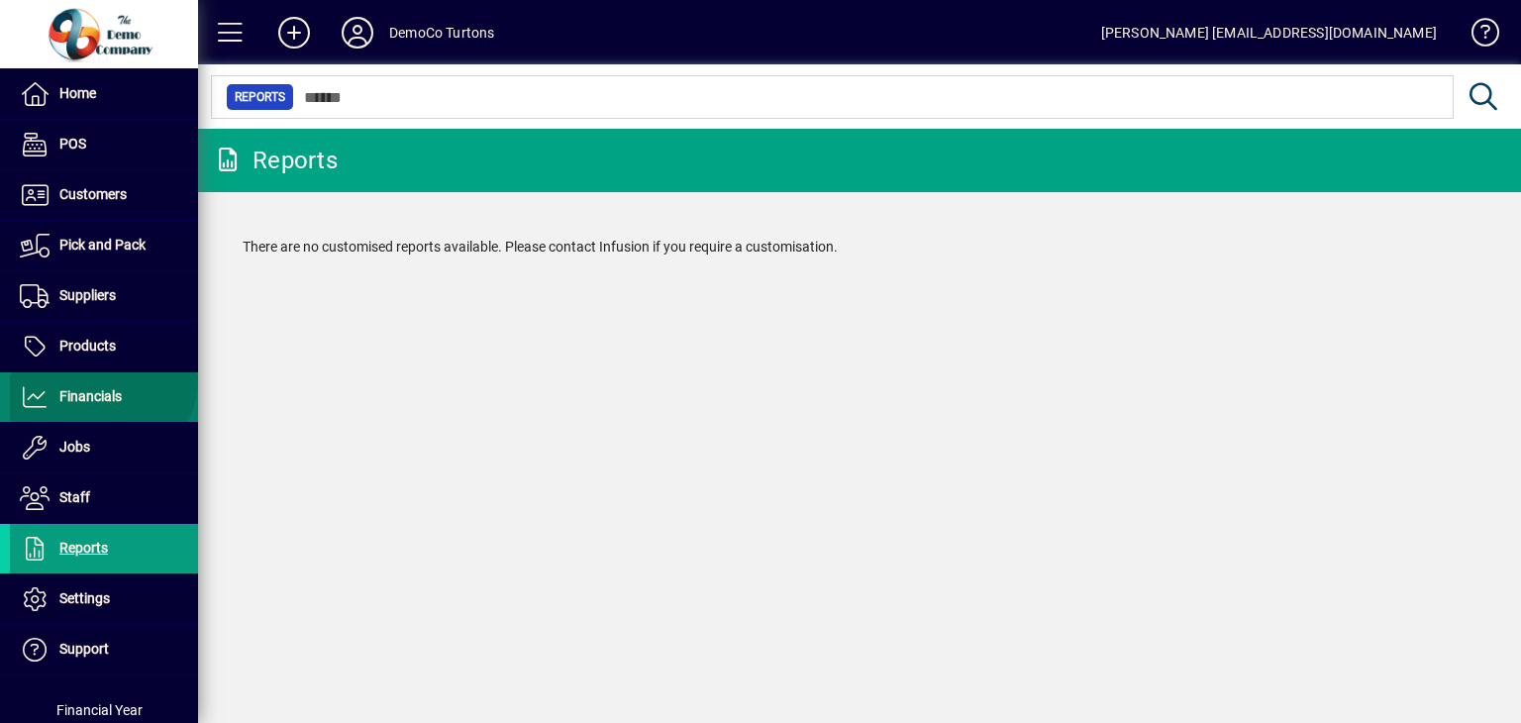
click at [99, 378] on span at bounding box center [104, 397] width 188 height 48
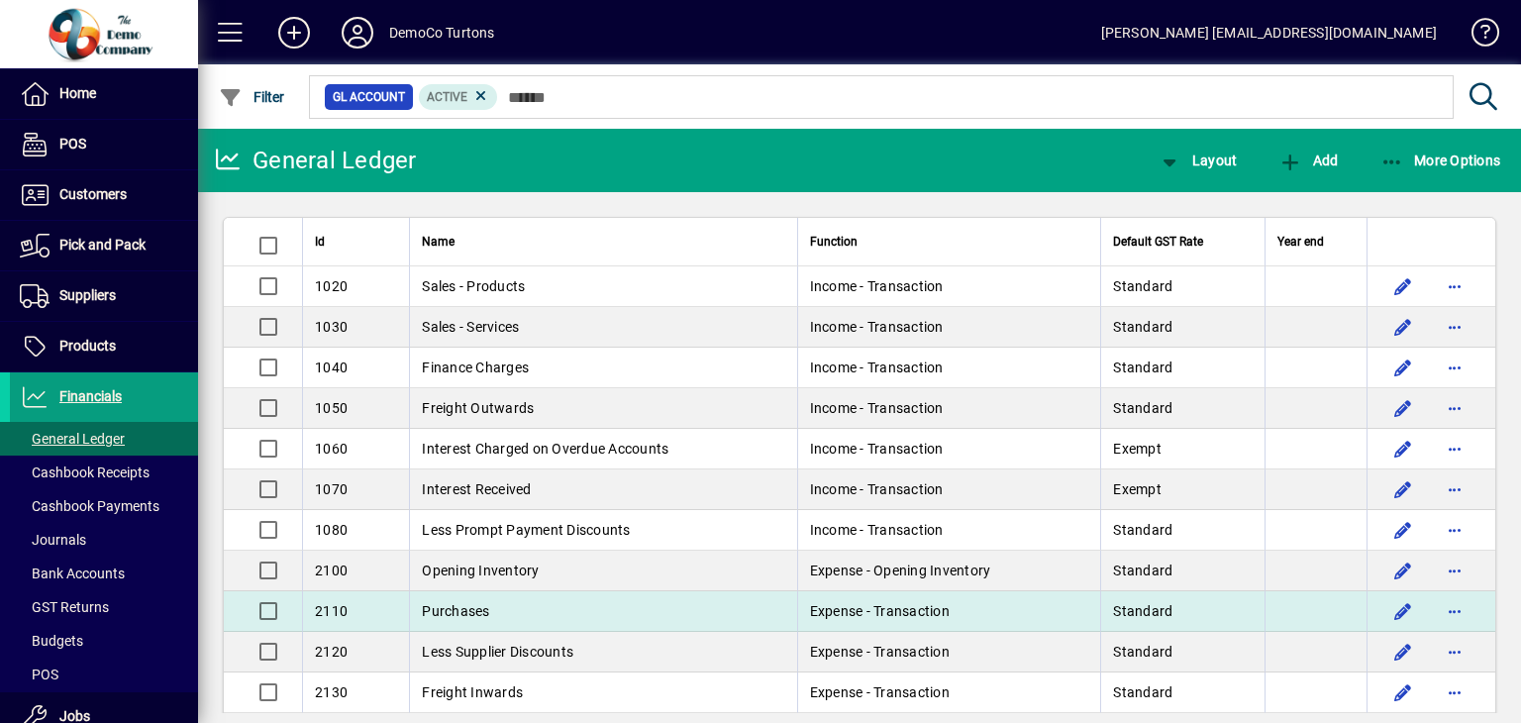
click at [453, 611] on span "Purchases" at bounding box center [455, 611] width 67 height 16
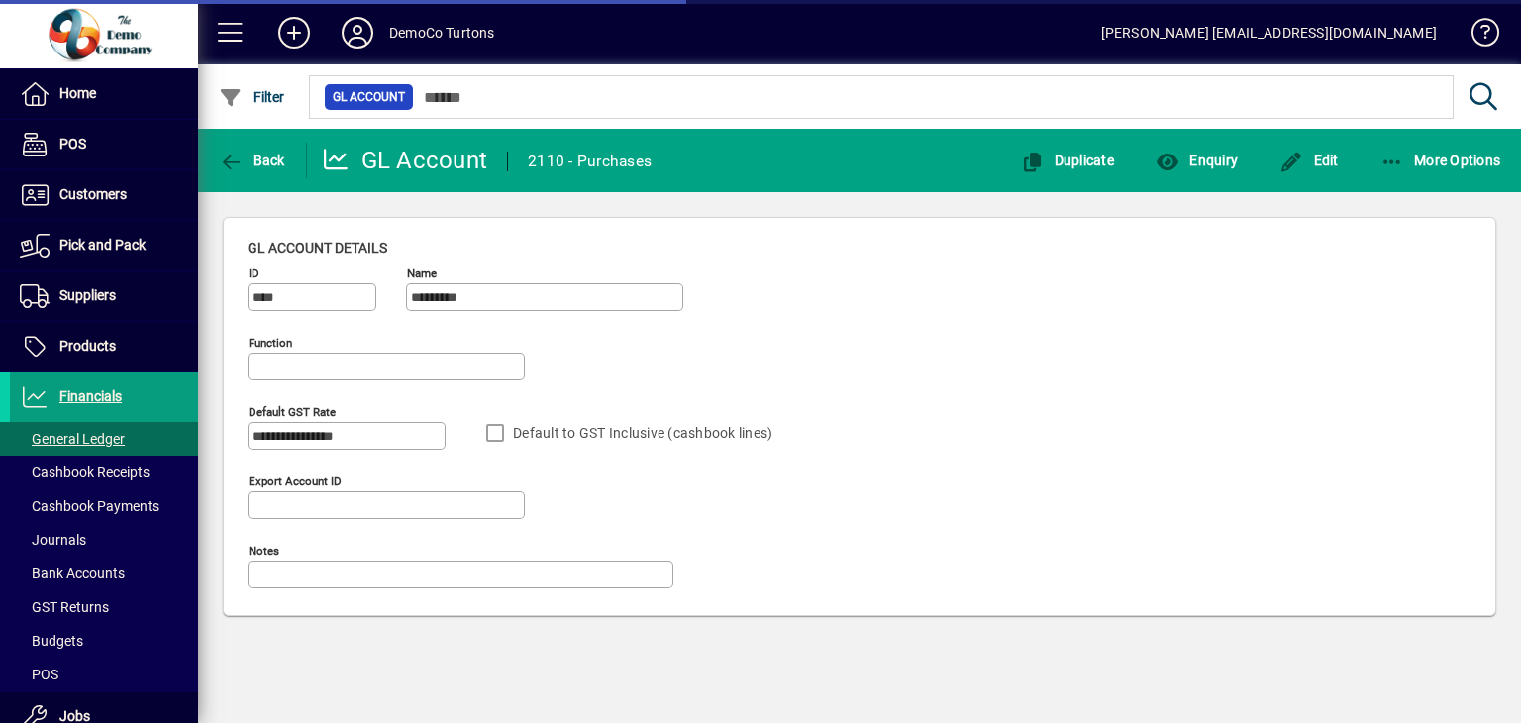
type input "**********"
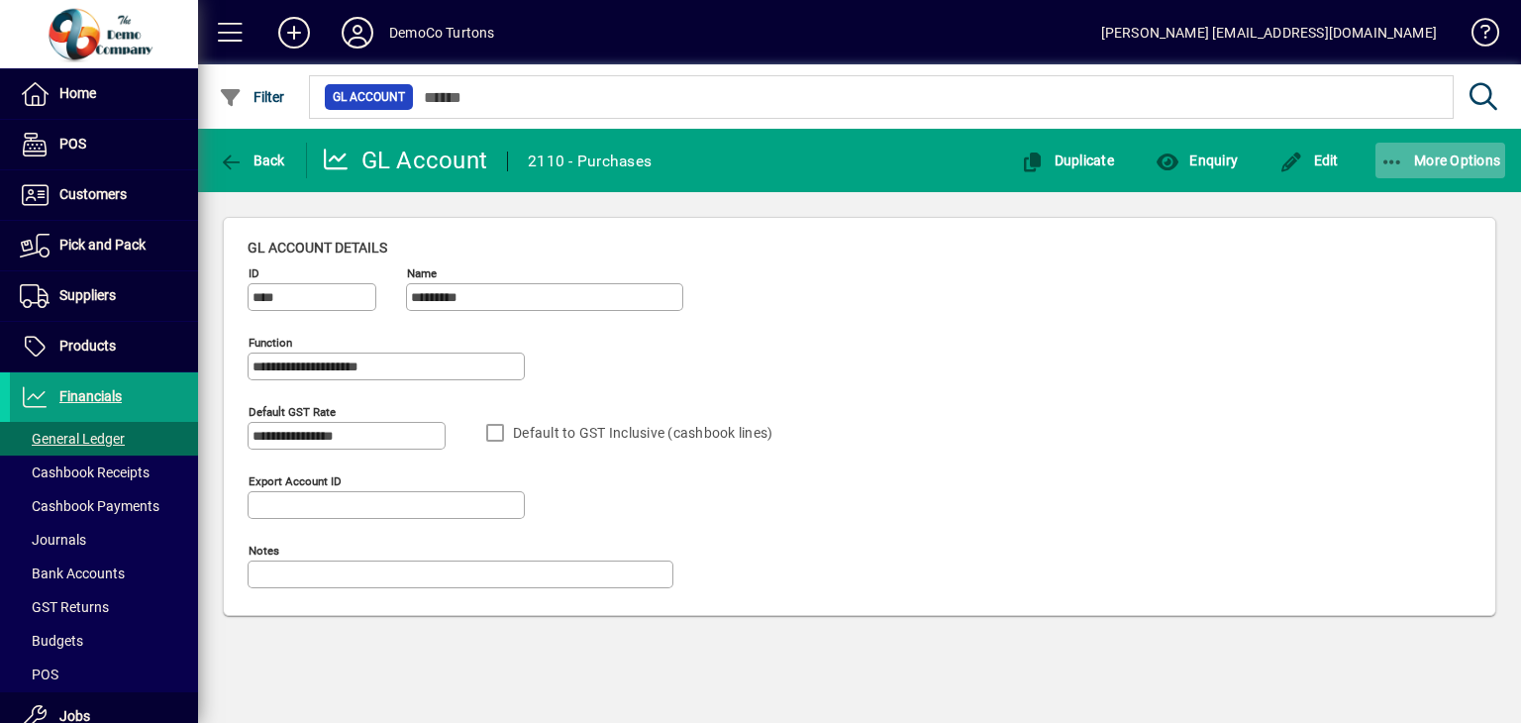
click at [1391, 158] on icon "button" at bounding box center [1392, 162] width 25 height 20
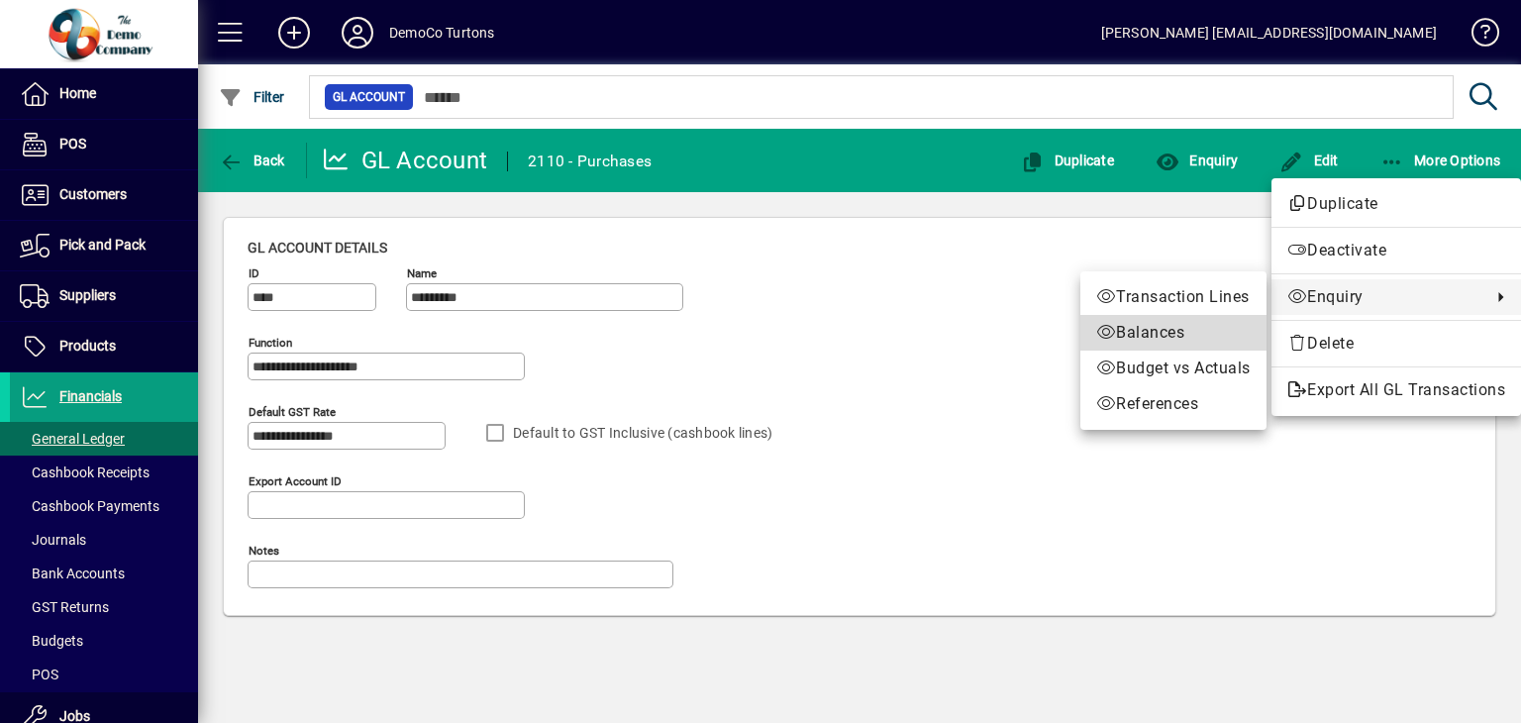
click at [1145, 330] on span "Balances" at bounding box center [1173, 333] width 154 height 24
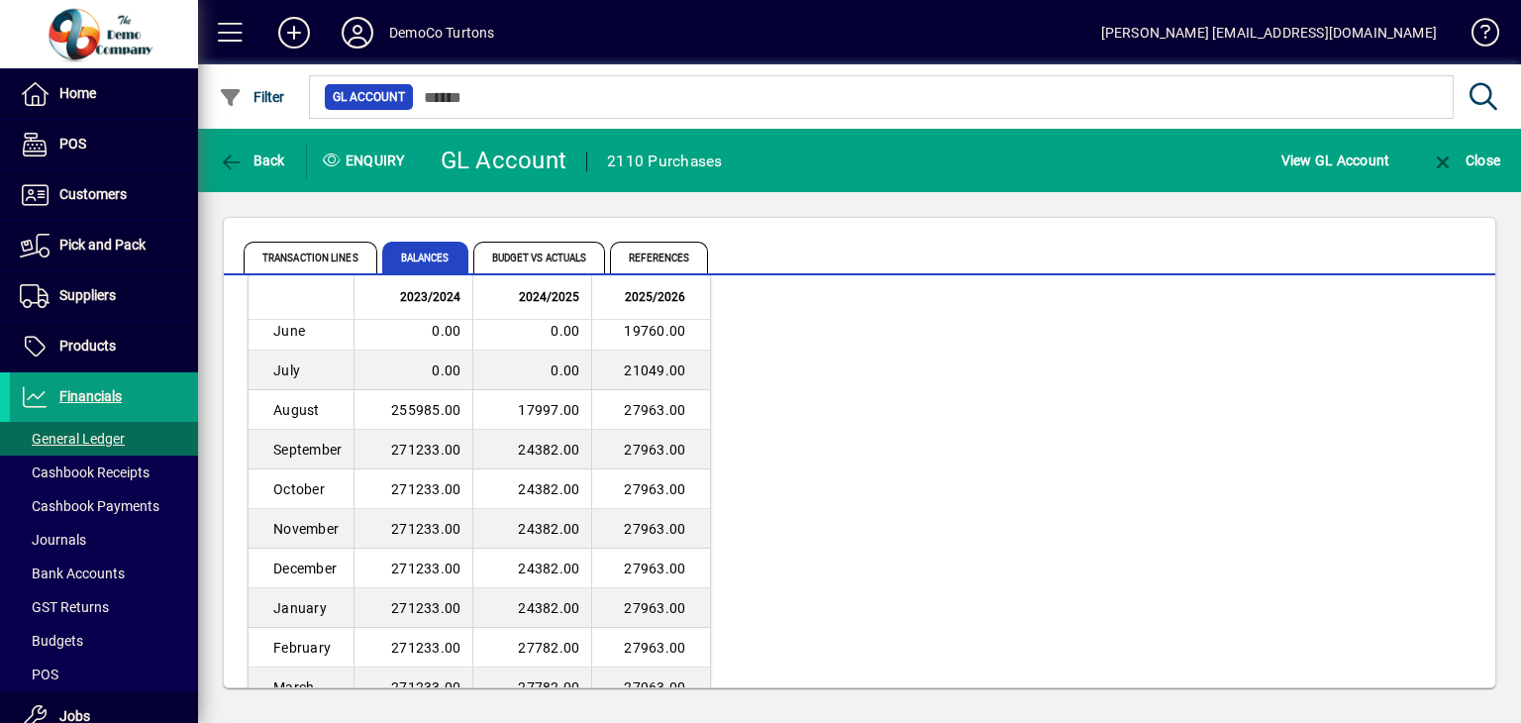
scroll to position [227, 0]
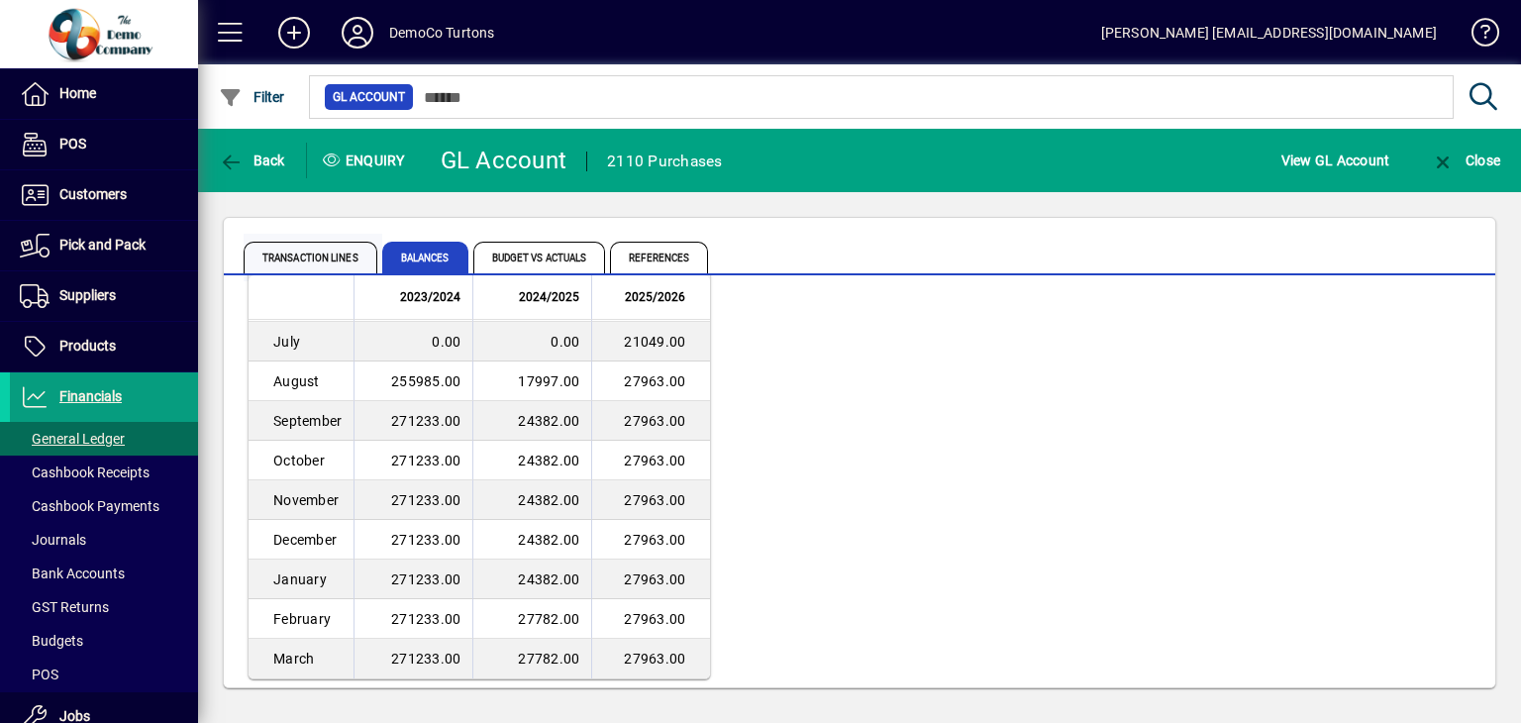
click at [339, 254] on span "Transaction lines" at bounding box center [311, 258] width 134 height 32
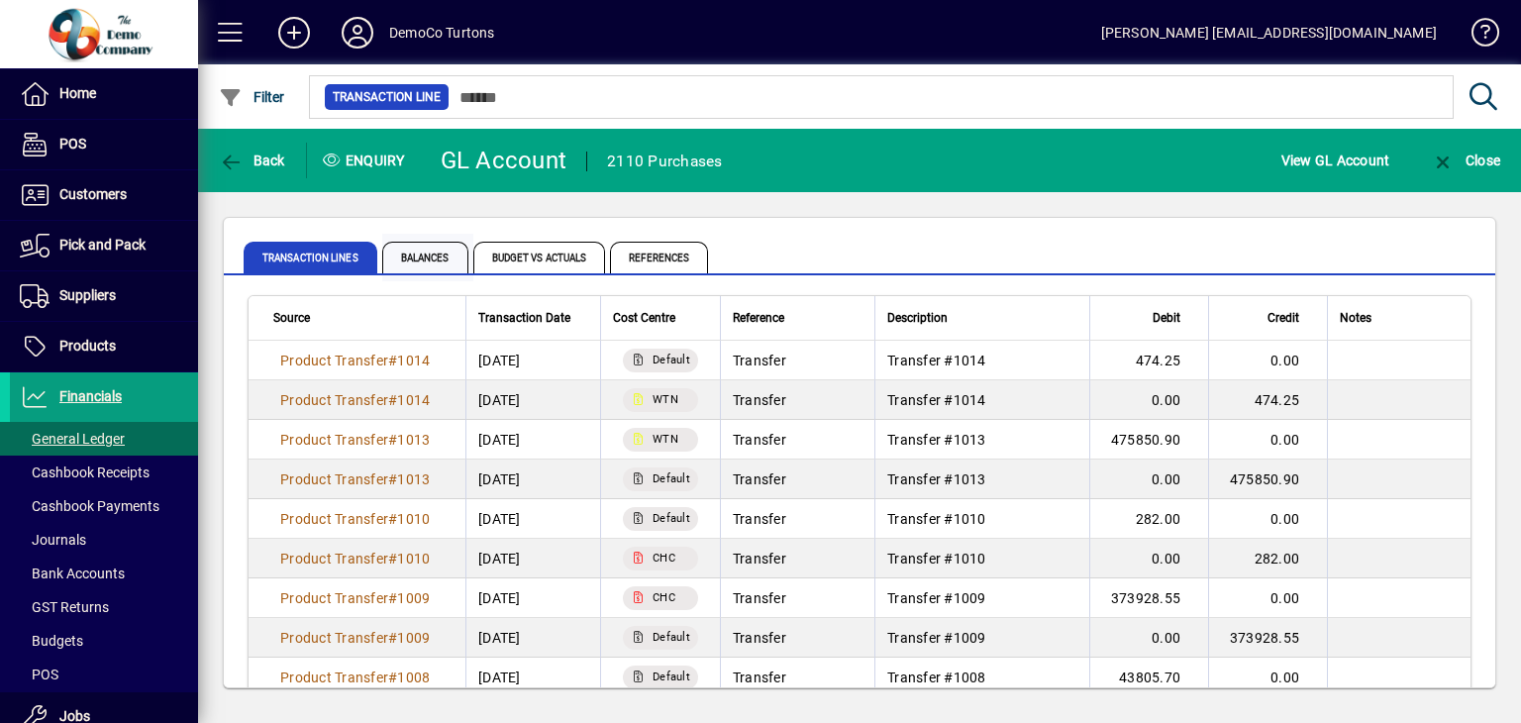
click at [427, 258] on span "Balances" at bounding box center [425, 258] width 86 height 32
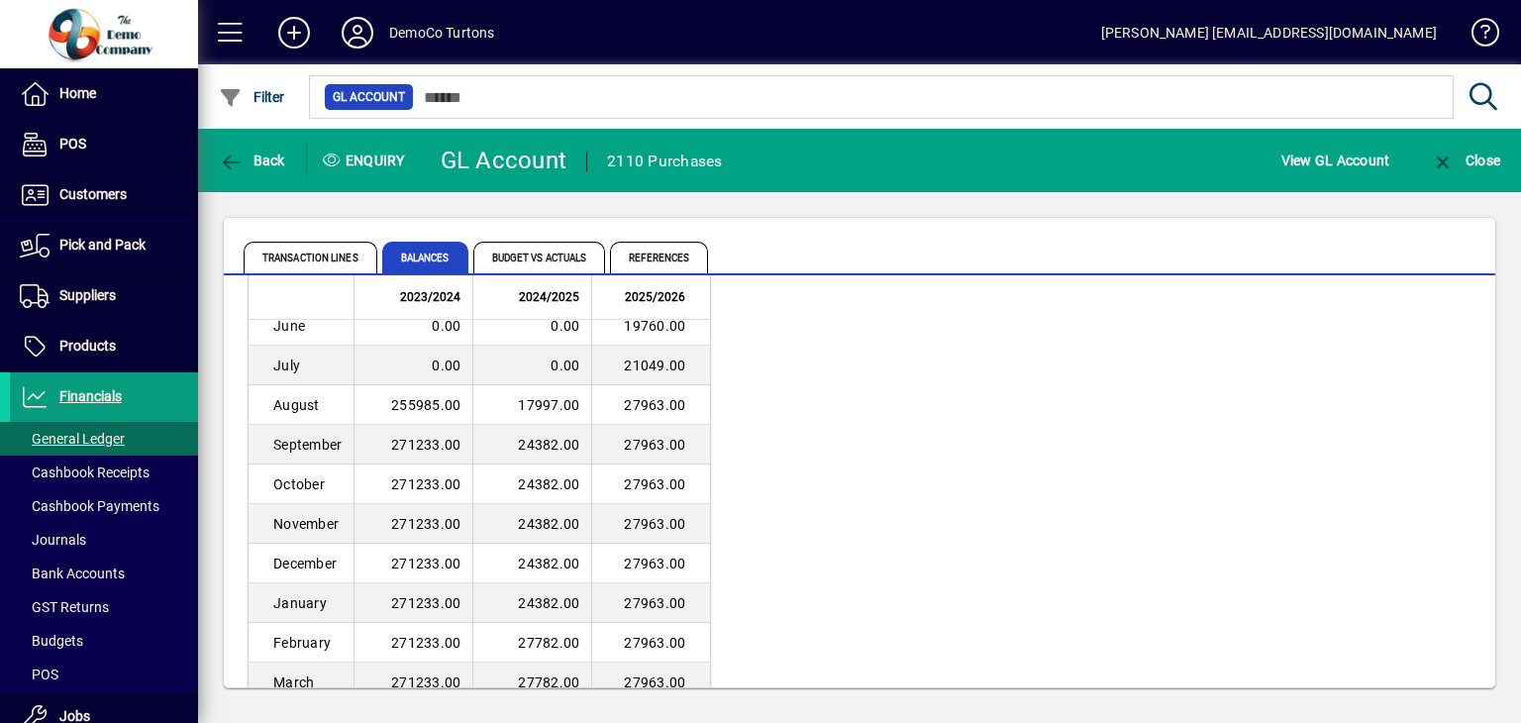
scroll to position [227, 0]
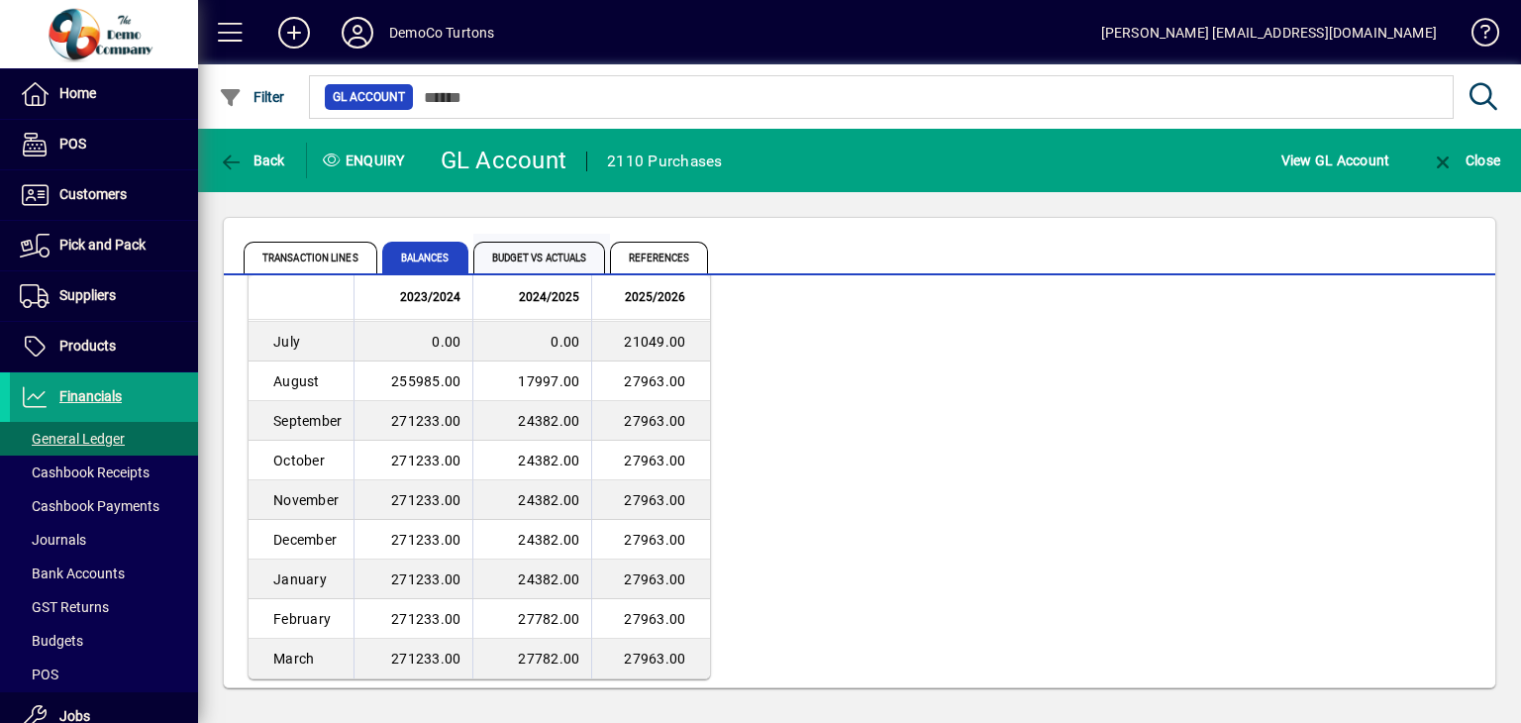
click at [547, 254] on span "Budget vs Actuals" at bounding box center [539, 258] width 133 height 32
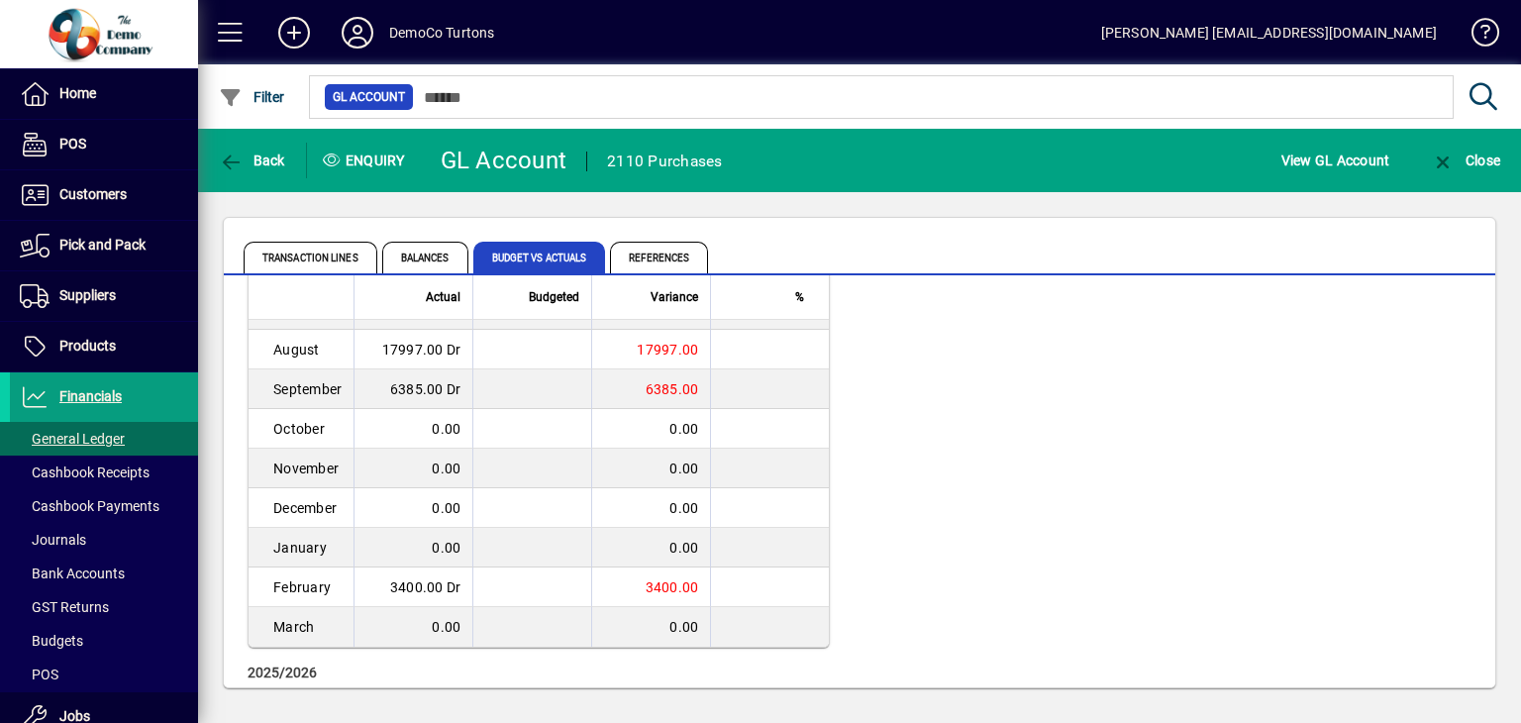
scroll to position [396, 0]
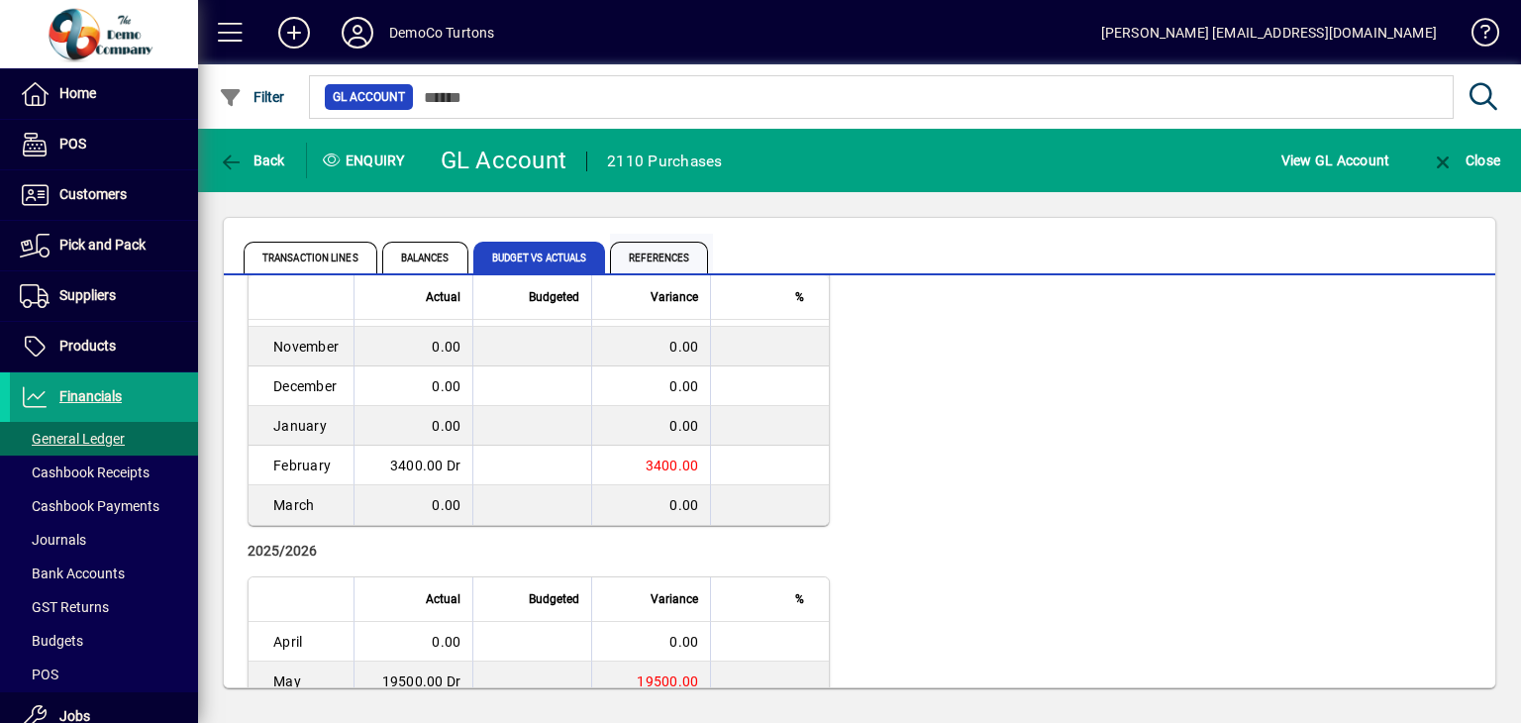
click at [654, 254] on span "References" at bounding box center [659, 258] width 98 height 32
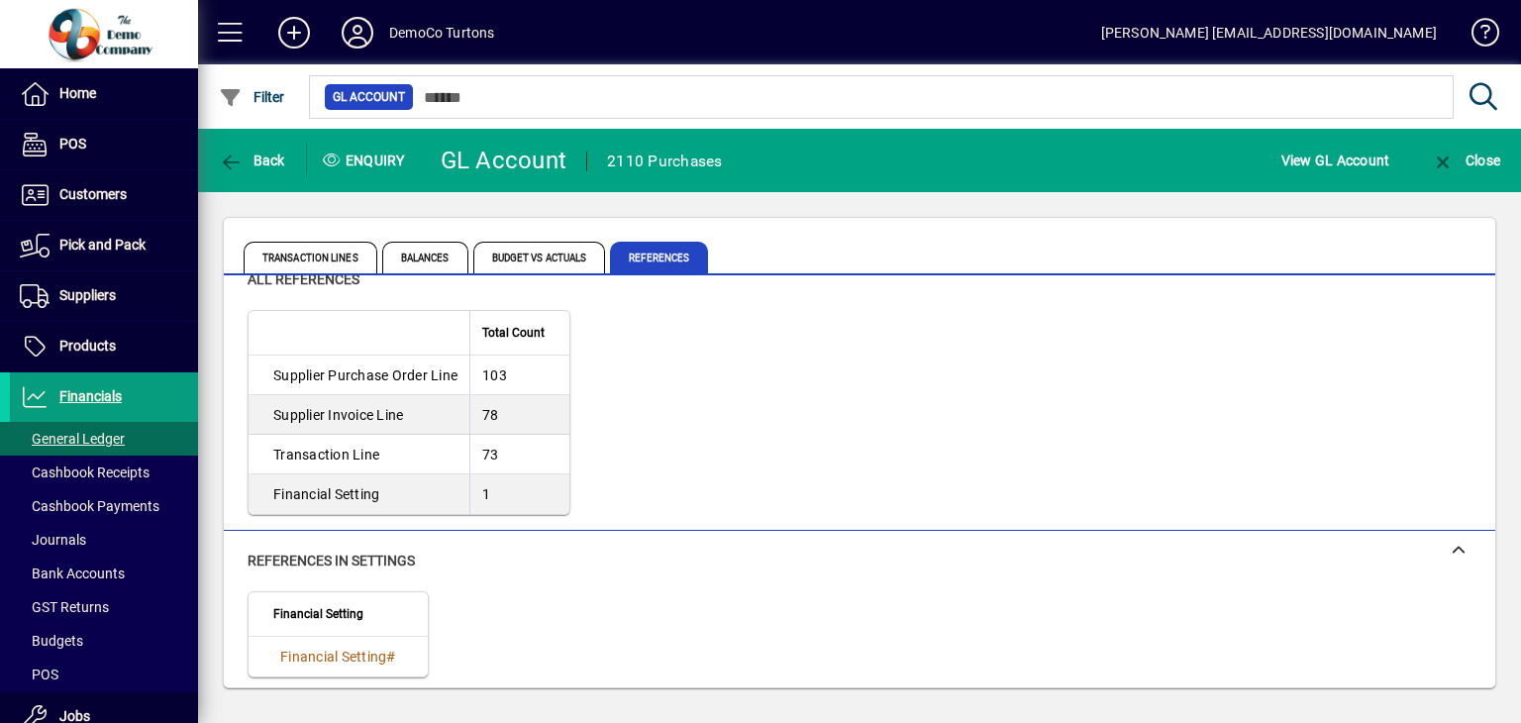
scroll to position [45, 0]
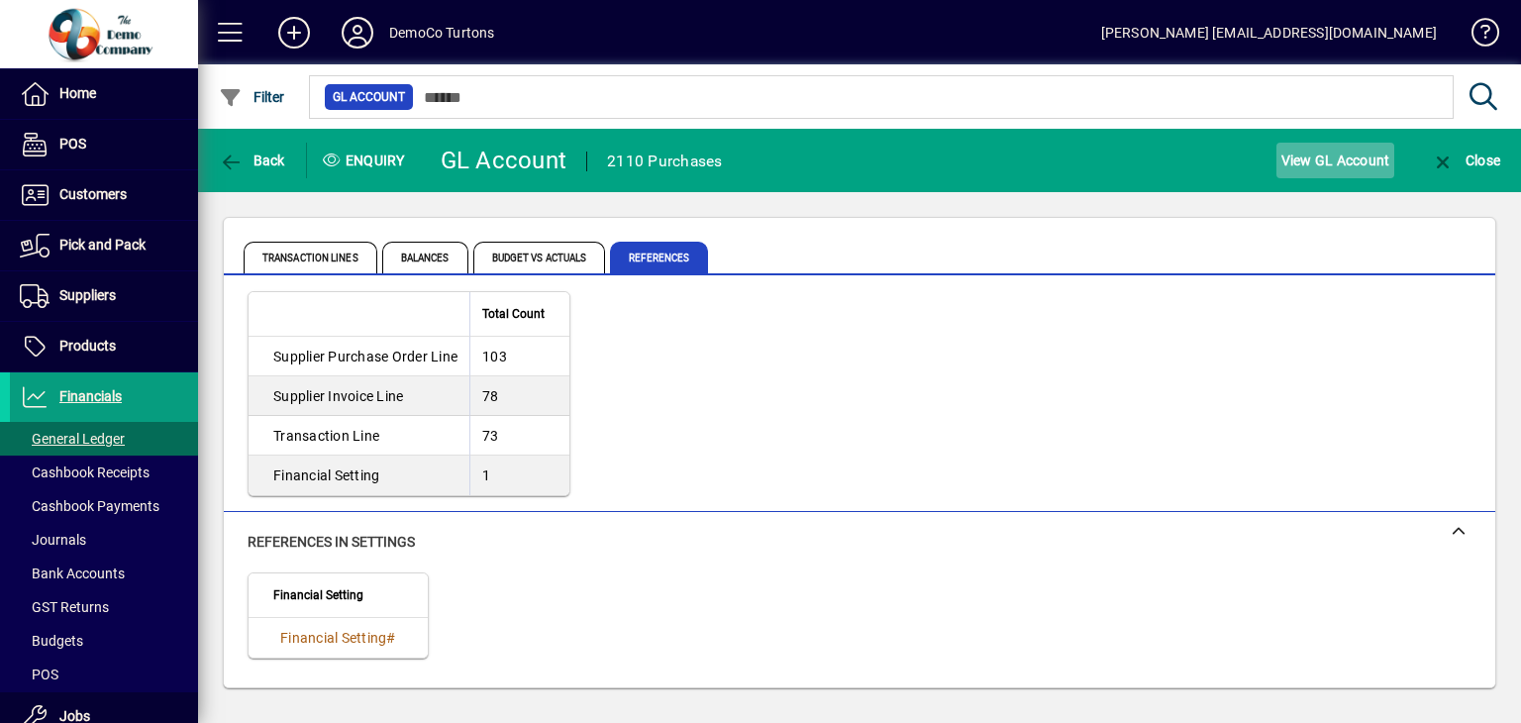
click at [1290, 159] on span "View GL Account" at bounding box center [1335, 161] width 109 height 32
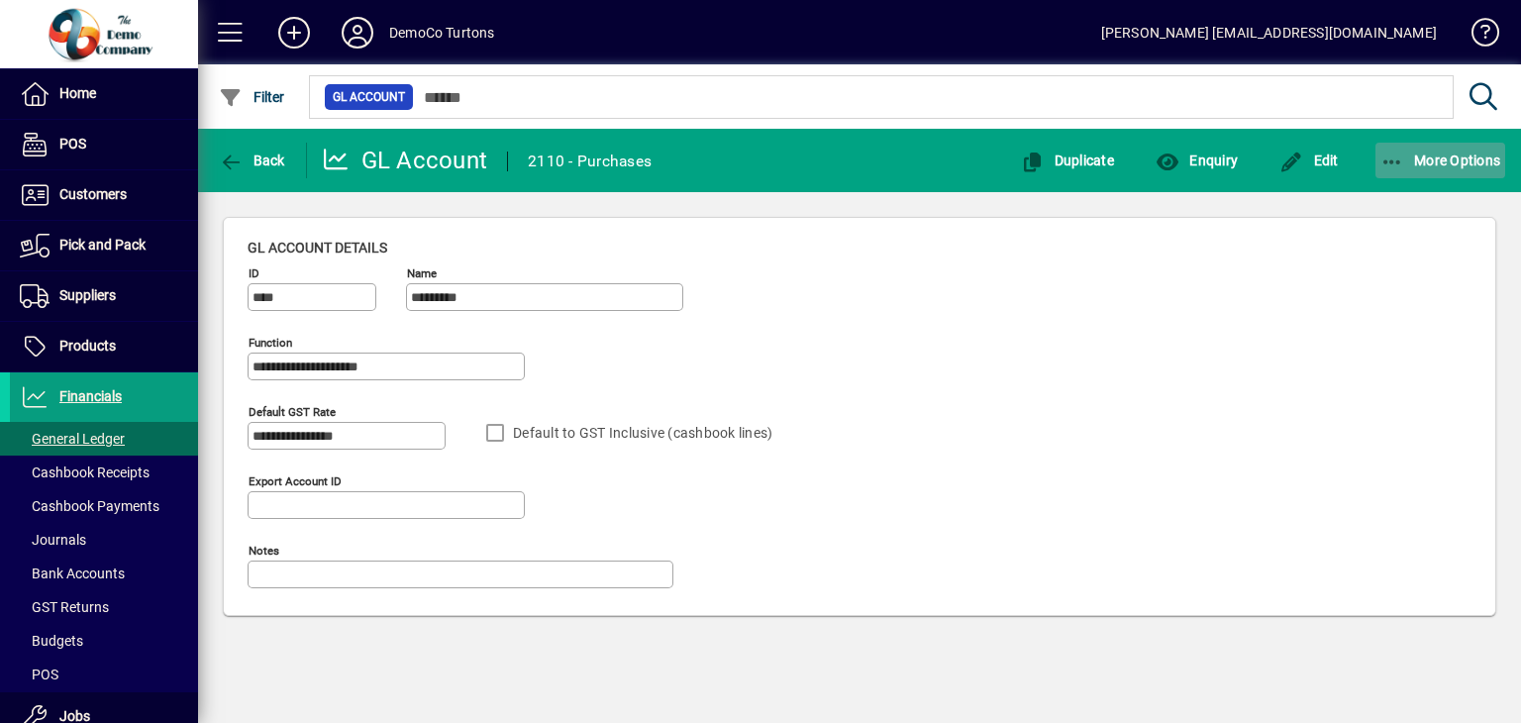
click at [1394, 163] on icon "button" at bounding box center [1392, 162] width 25 height 20
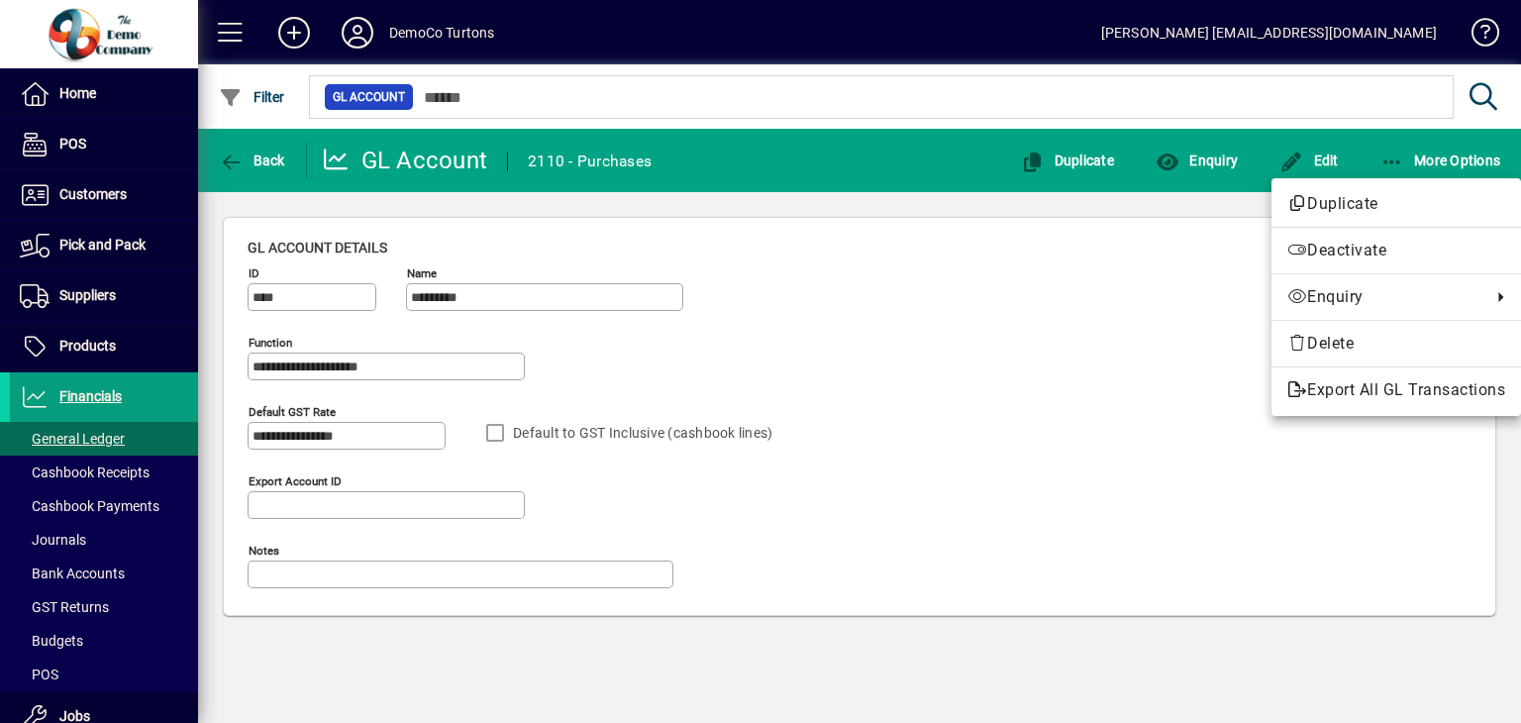
click at [263, 165] on div at bounding box center [760, 361] width 1521 height 723
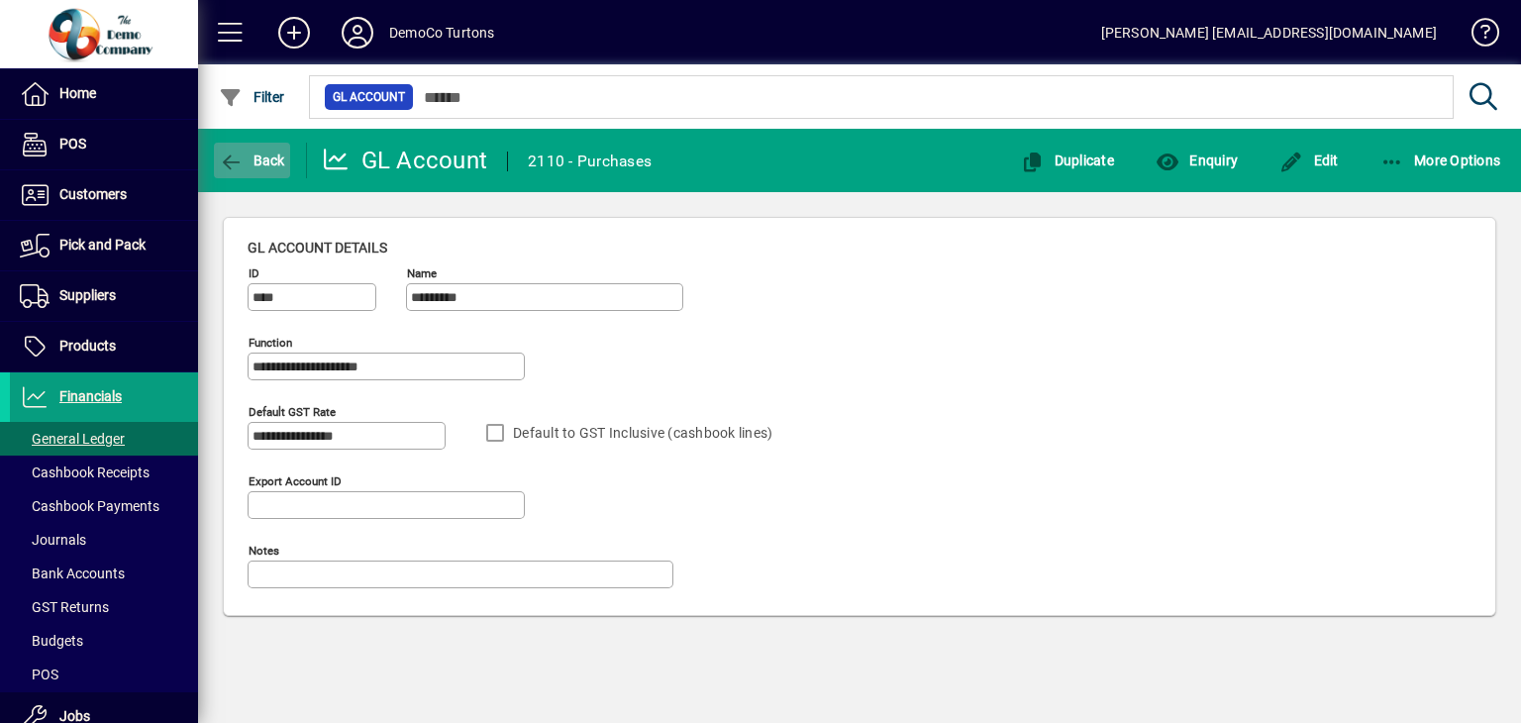
click at [261, 161] on span "Back" at bounding box center [252, 160] width 66 height 16
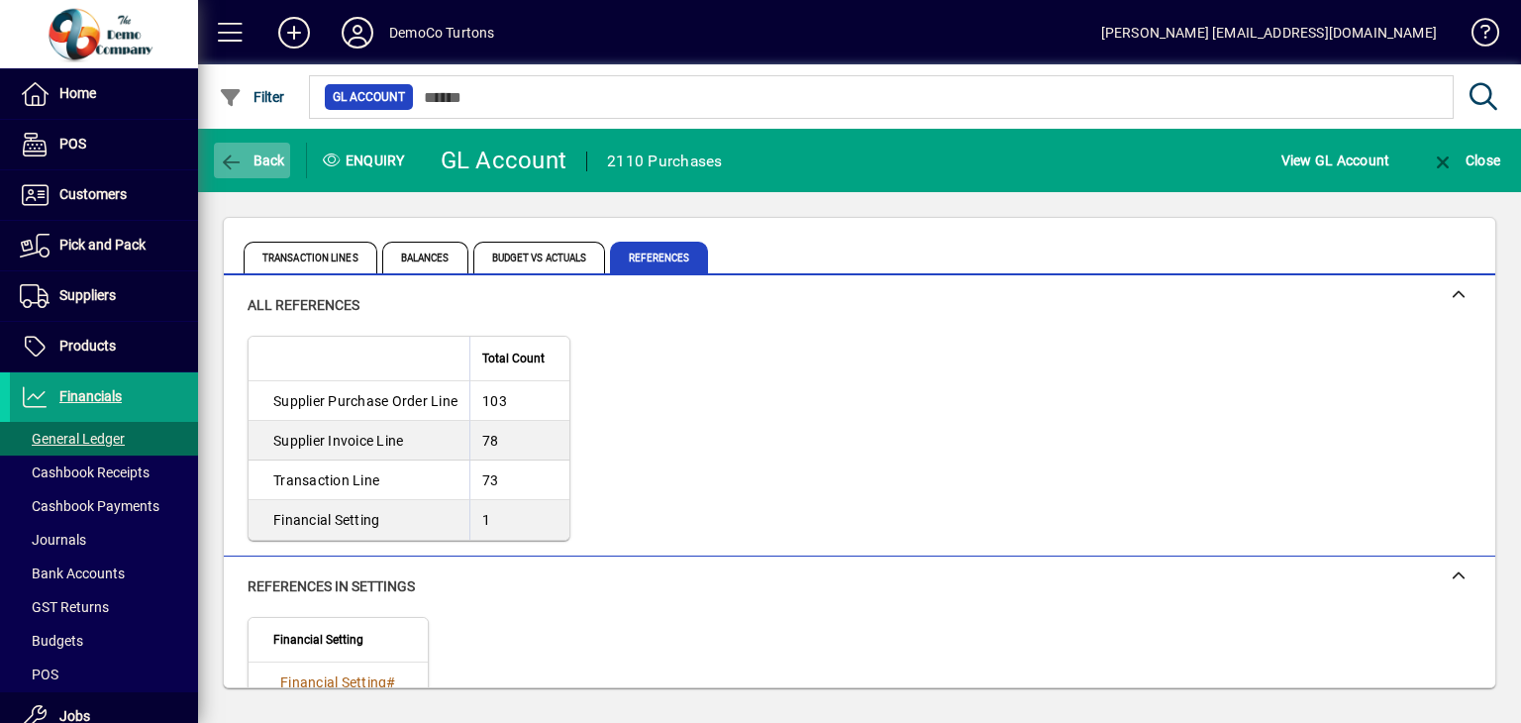
click at [261, 162] on span "Back" at bounding box center [252, 160] width 66 height 16
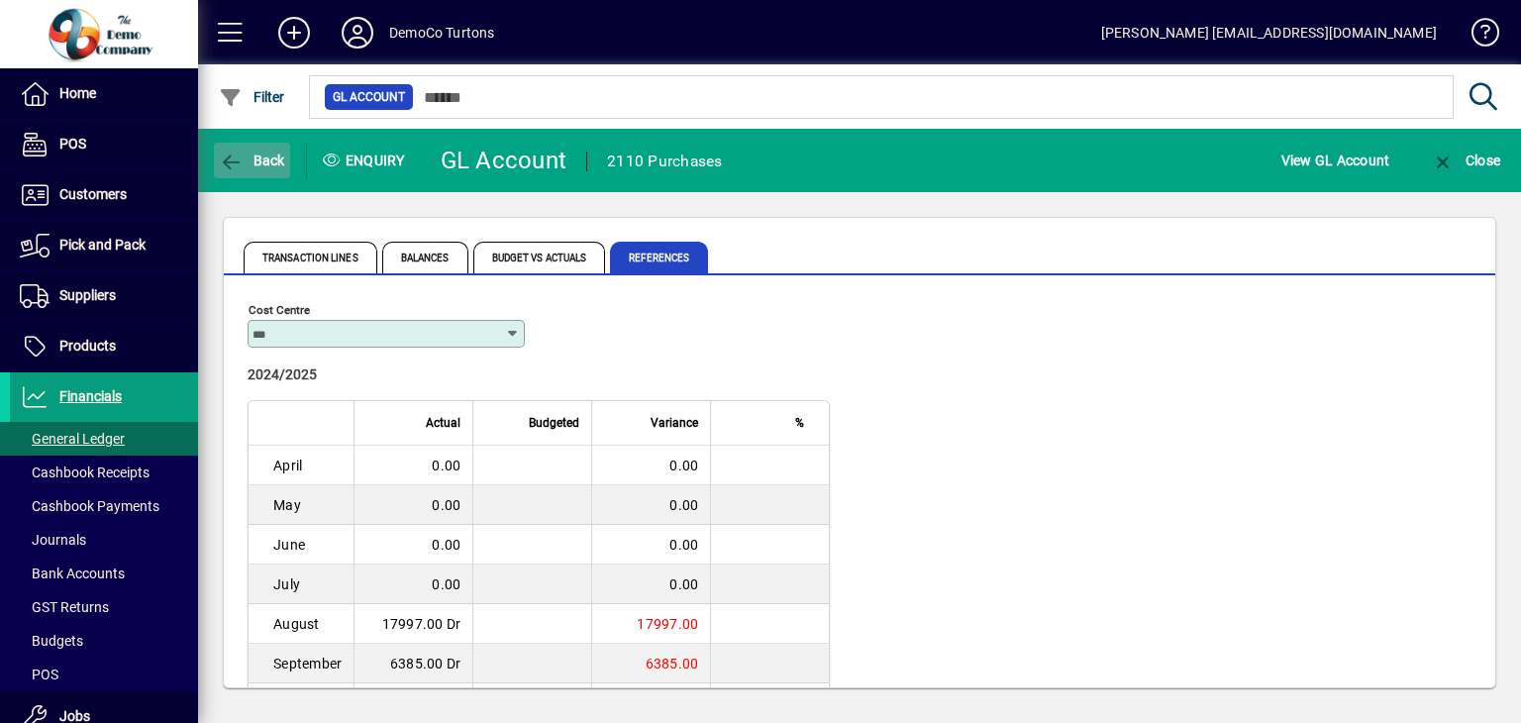
click at [262, 164] on span "Back" at bounding box center [252, 160] width 66 height 16
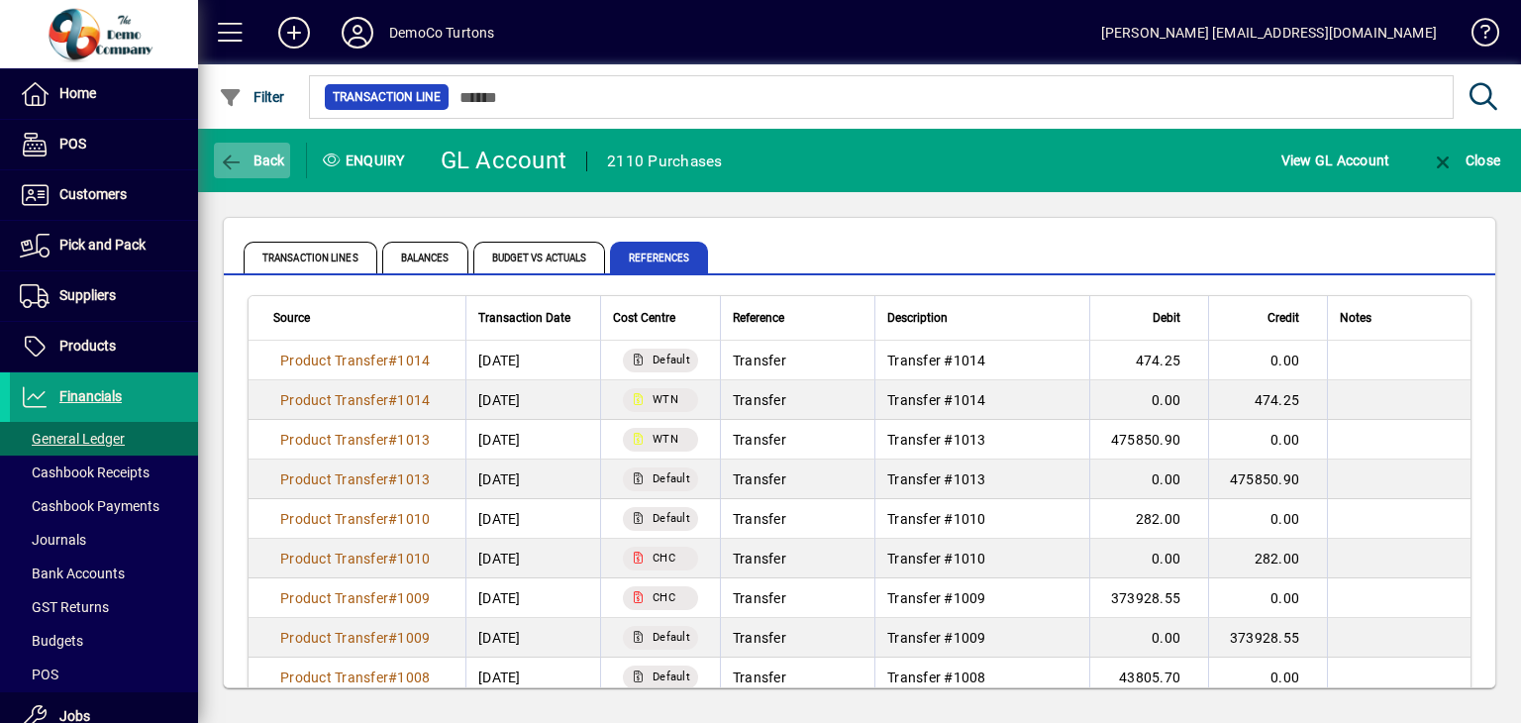
click at [267, 165] on span "Back" at bounding box center [252, 160] width 66 height 16
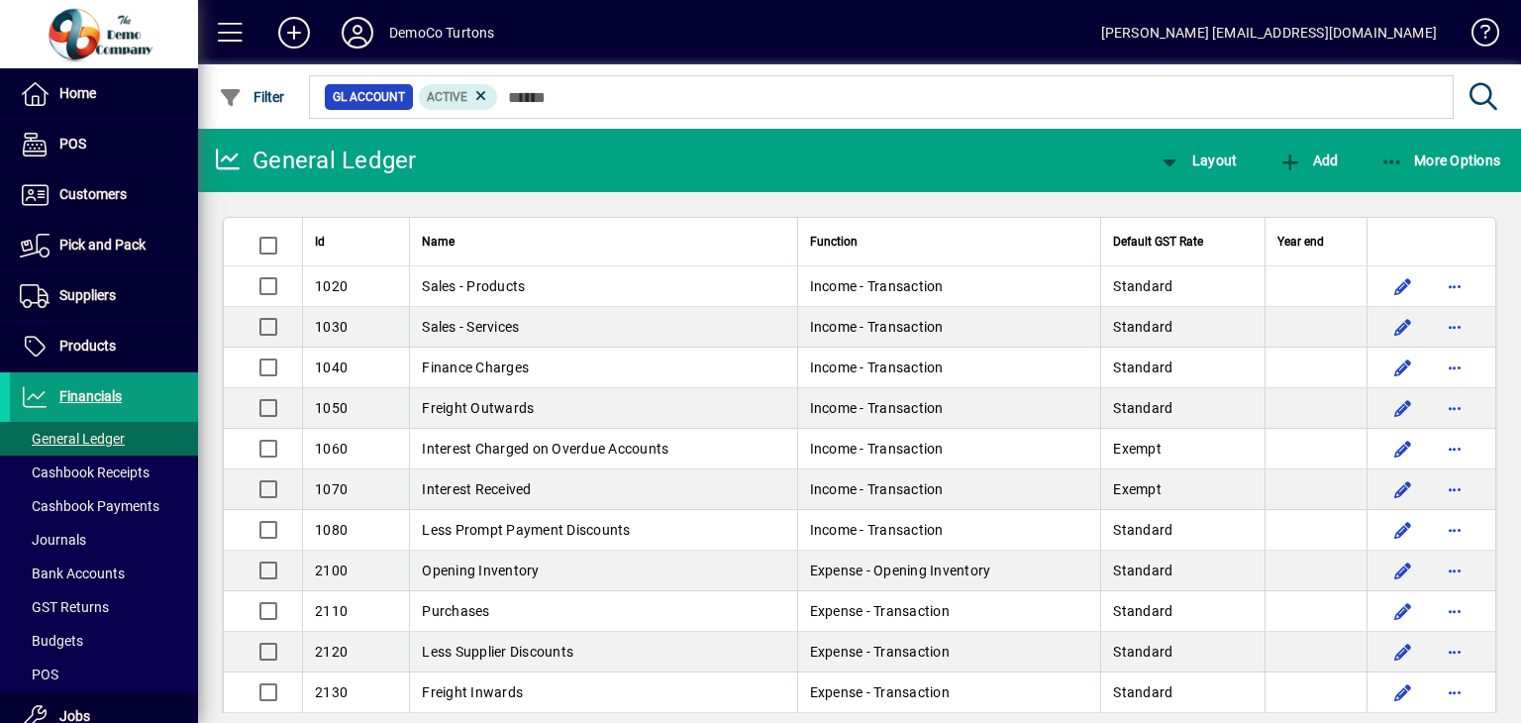
click at [491, 445] on span "Interest Charged on Overdue Accounts" at bounding box center [545, 449] width 247 height 16
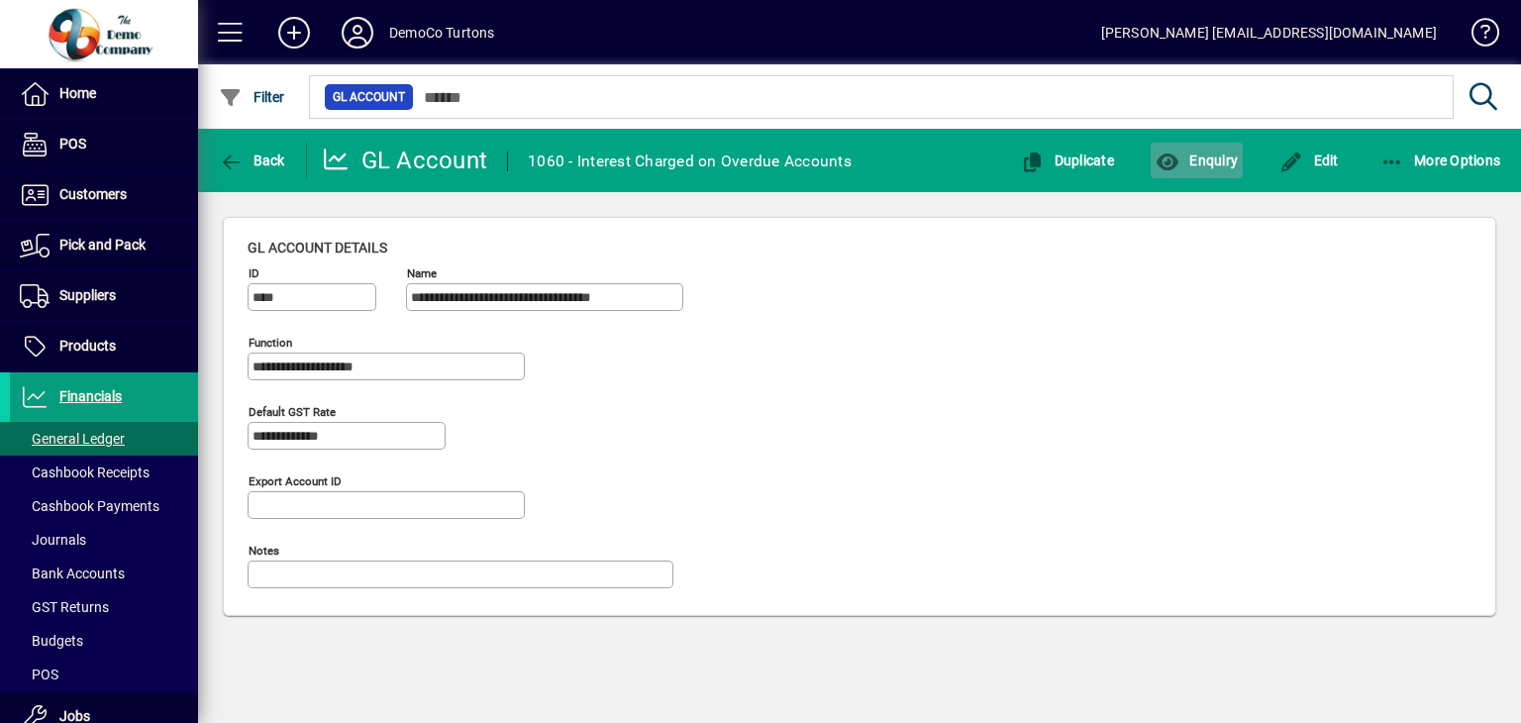
click at [1185, 162] on span "Enquiry" at bounding box center [1197, 160] width 82 height 16
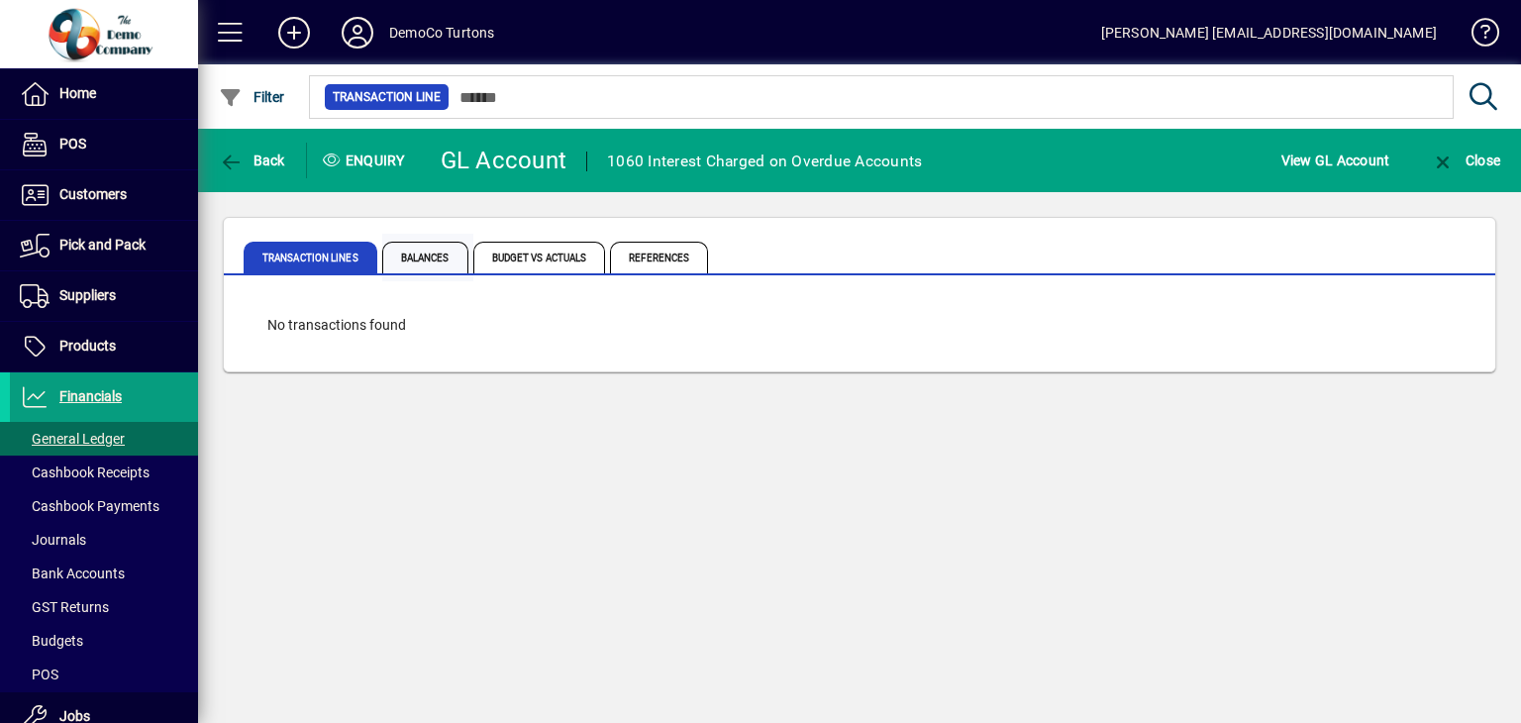
click at [443, 258] on span "Balances" at bounding box center [425, 258] width 86 height 32
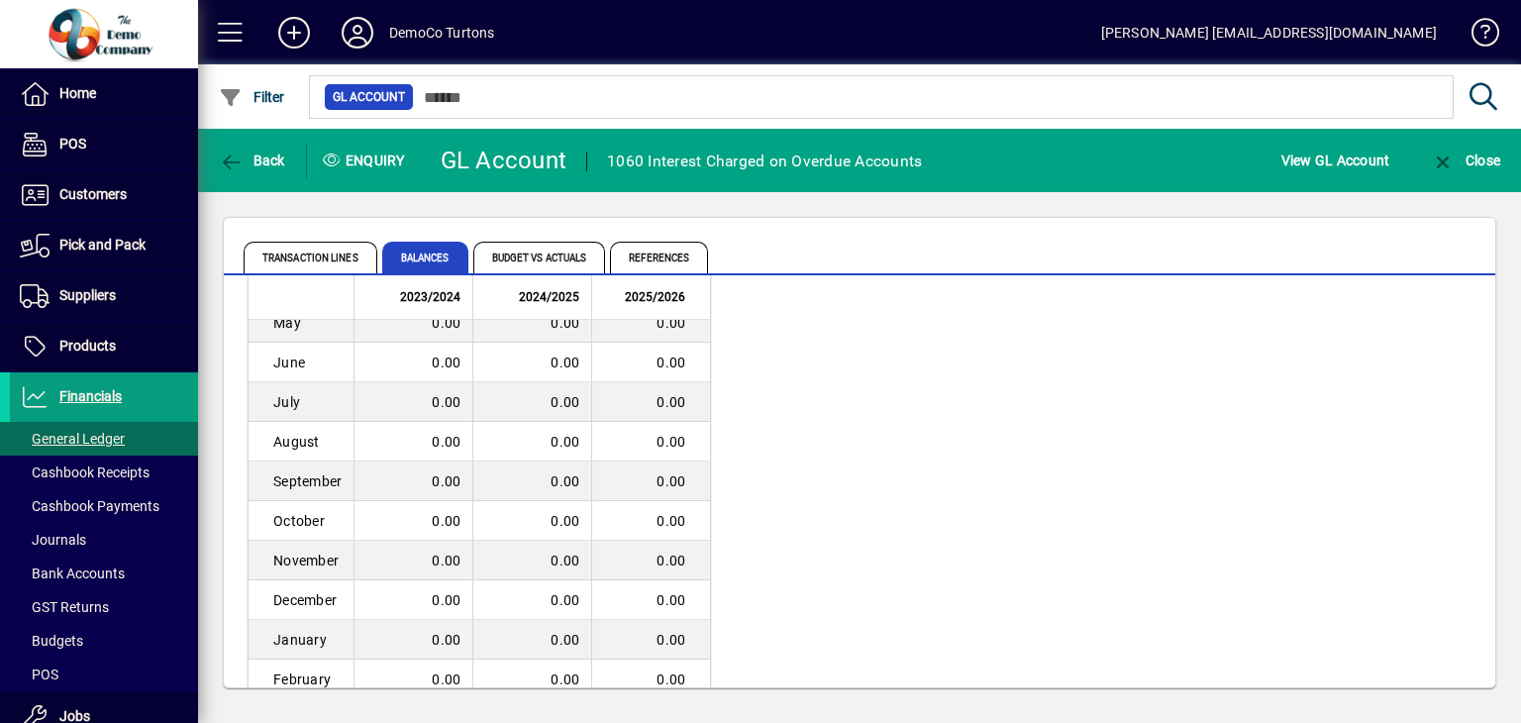
scroll to position [227, 0]
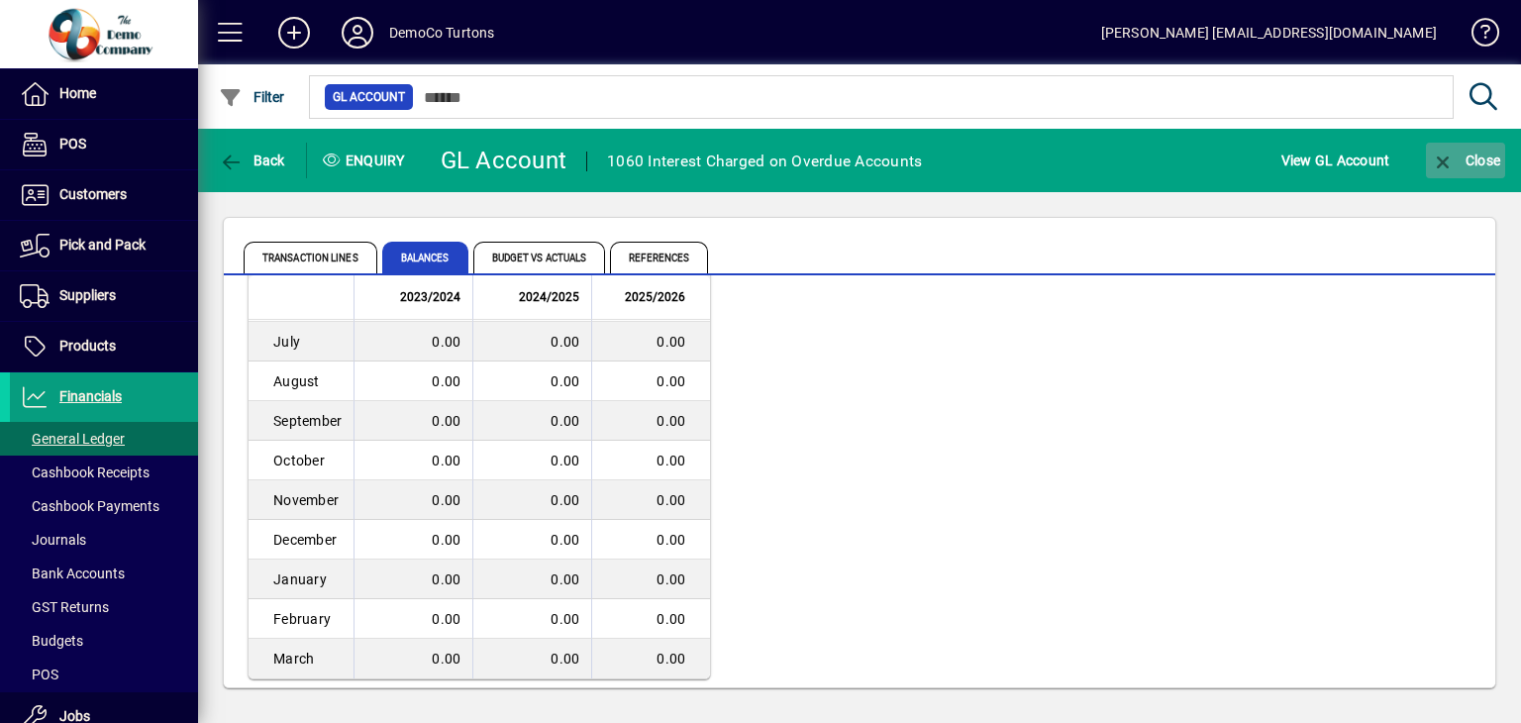
click at [1440, 163] on icon "button" at bounding box center [1443, 162] width 25 height 20
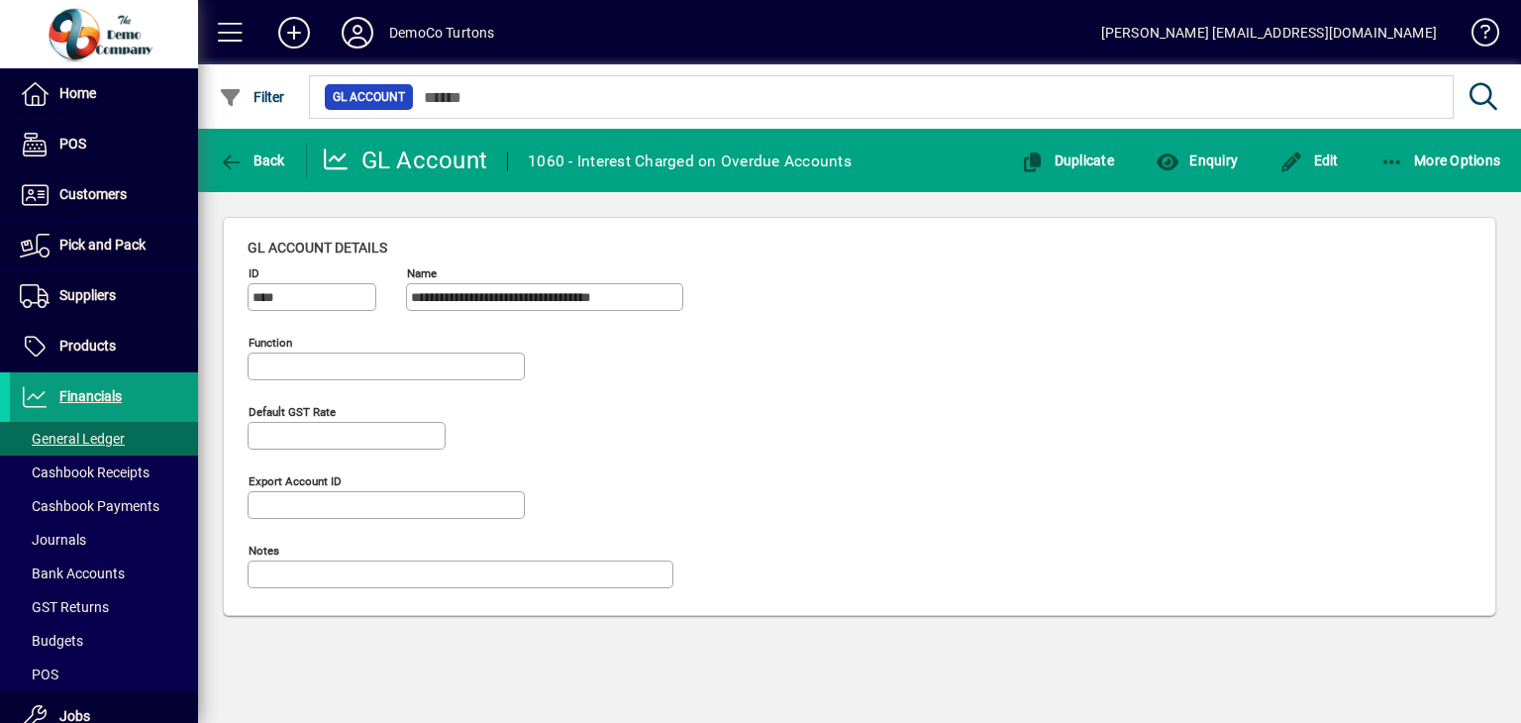
type input "**********"
click at [253, 155] on span "Back" at bounding box center [252, 160] width 66 height 16
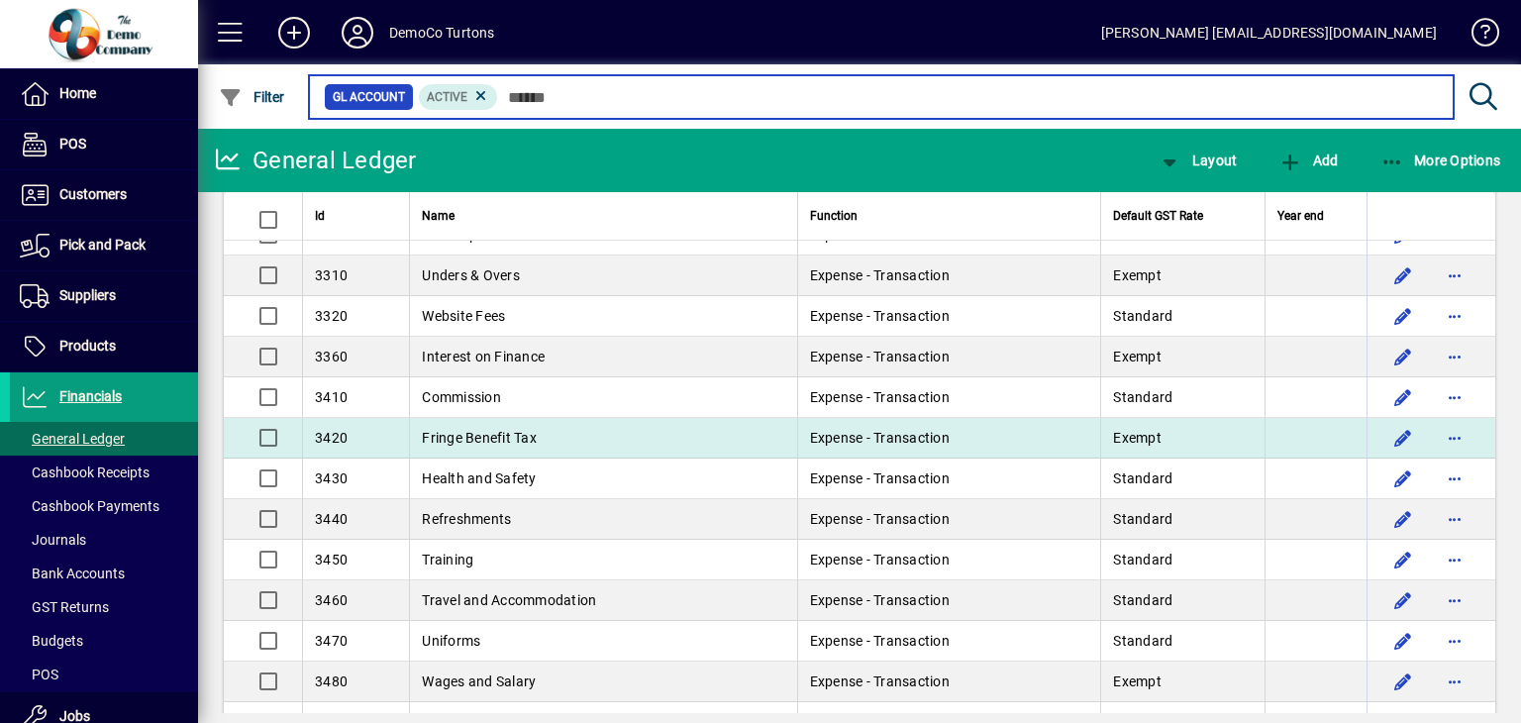
scroll to position [1188, 0]
